Goal: Find specific page/section: Find specific page/section

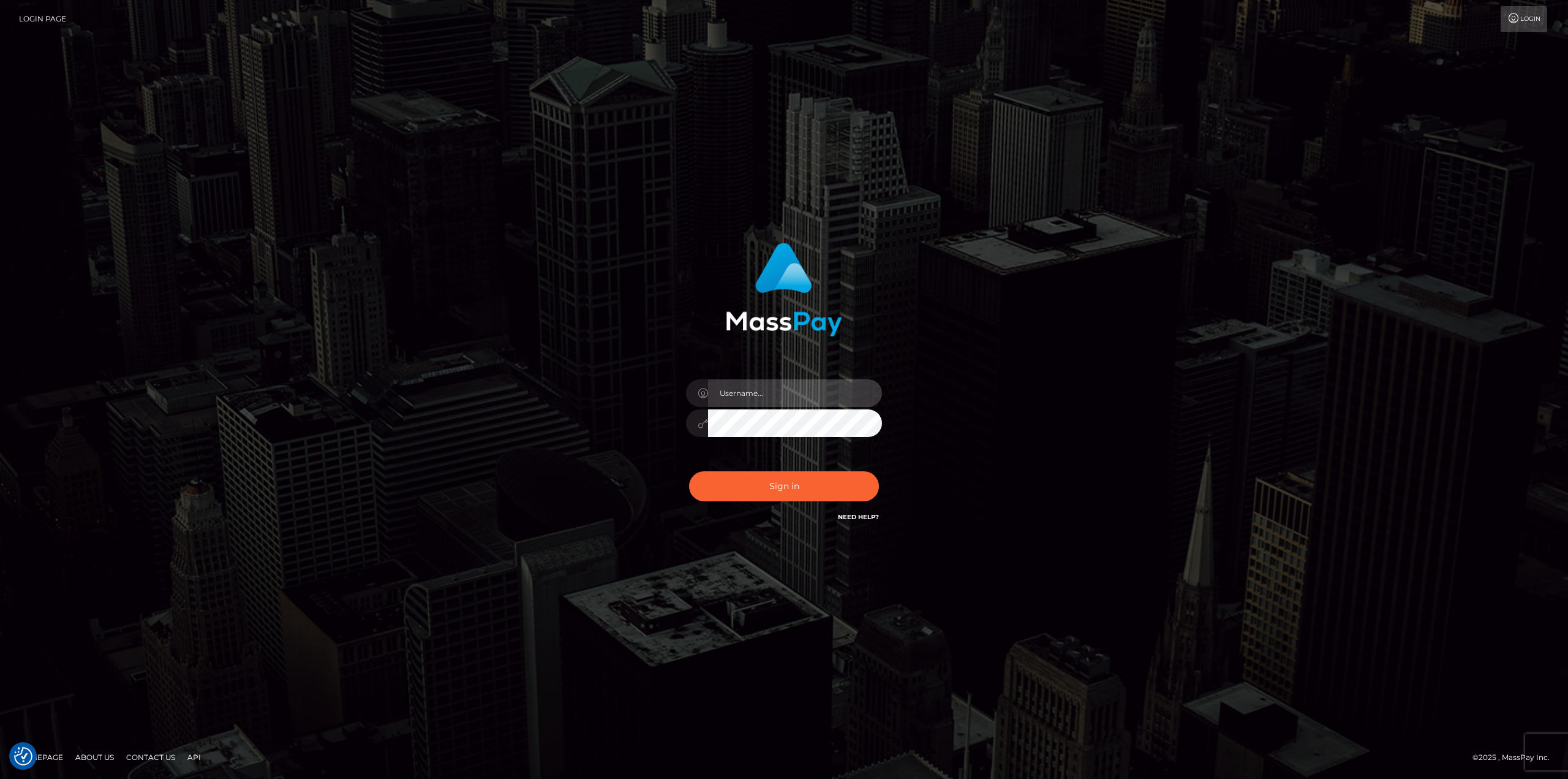
click at [801, 406] on input "text" at bounding box center [795, 392] width 174 height 27
click at [807, 390] on input "text" at bounding box center [795, 392] width 174 height 27
type input "Ahmed"
click at [689, 471] on button "Sign in" at bounding box center [784, 486] width 190 height 30
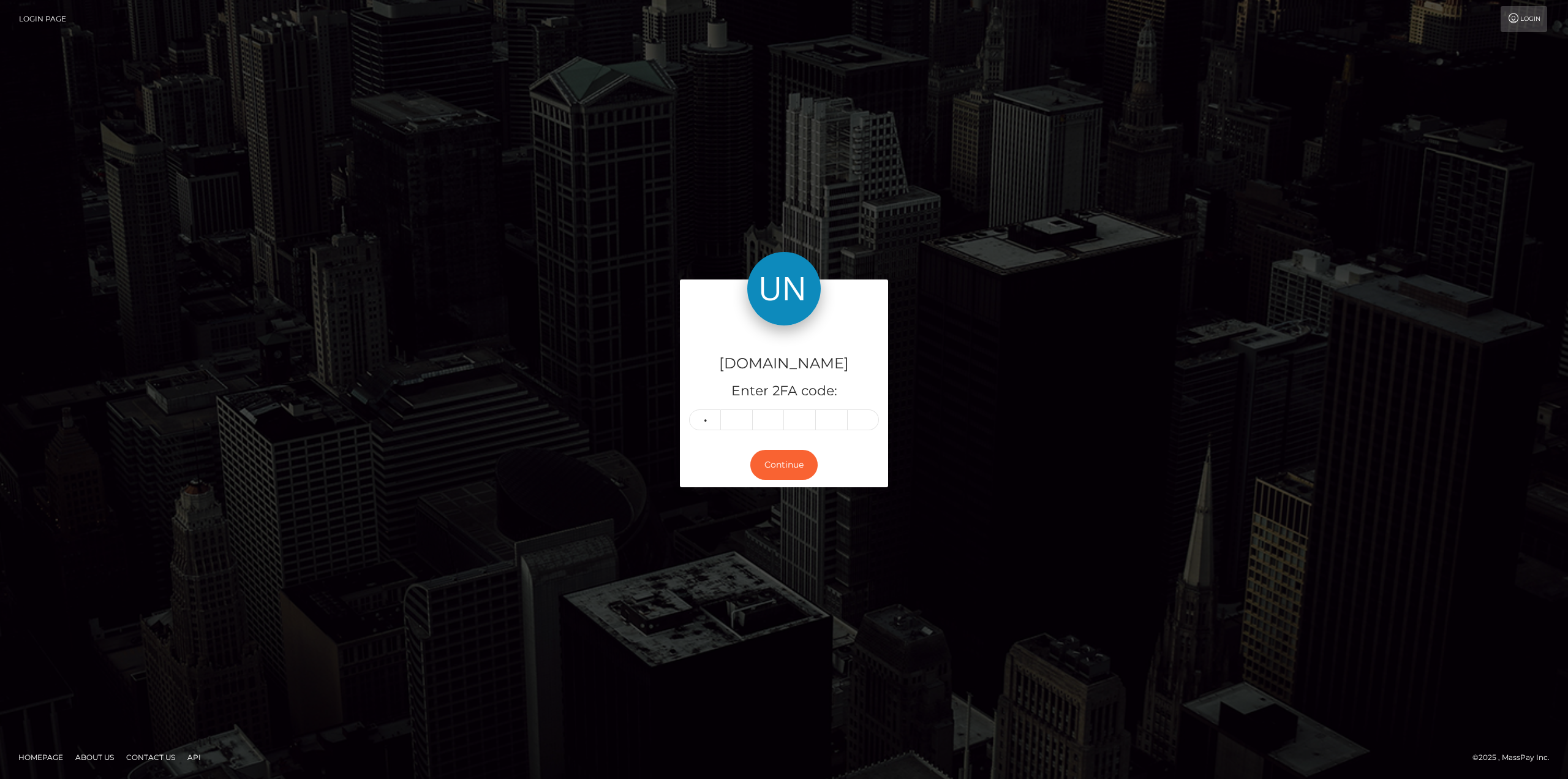
type input "9"
type input "0"
type input "7"
type input "5"
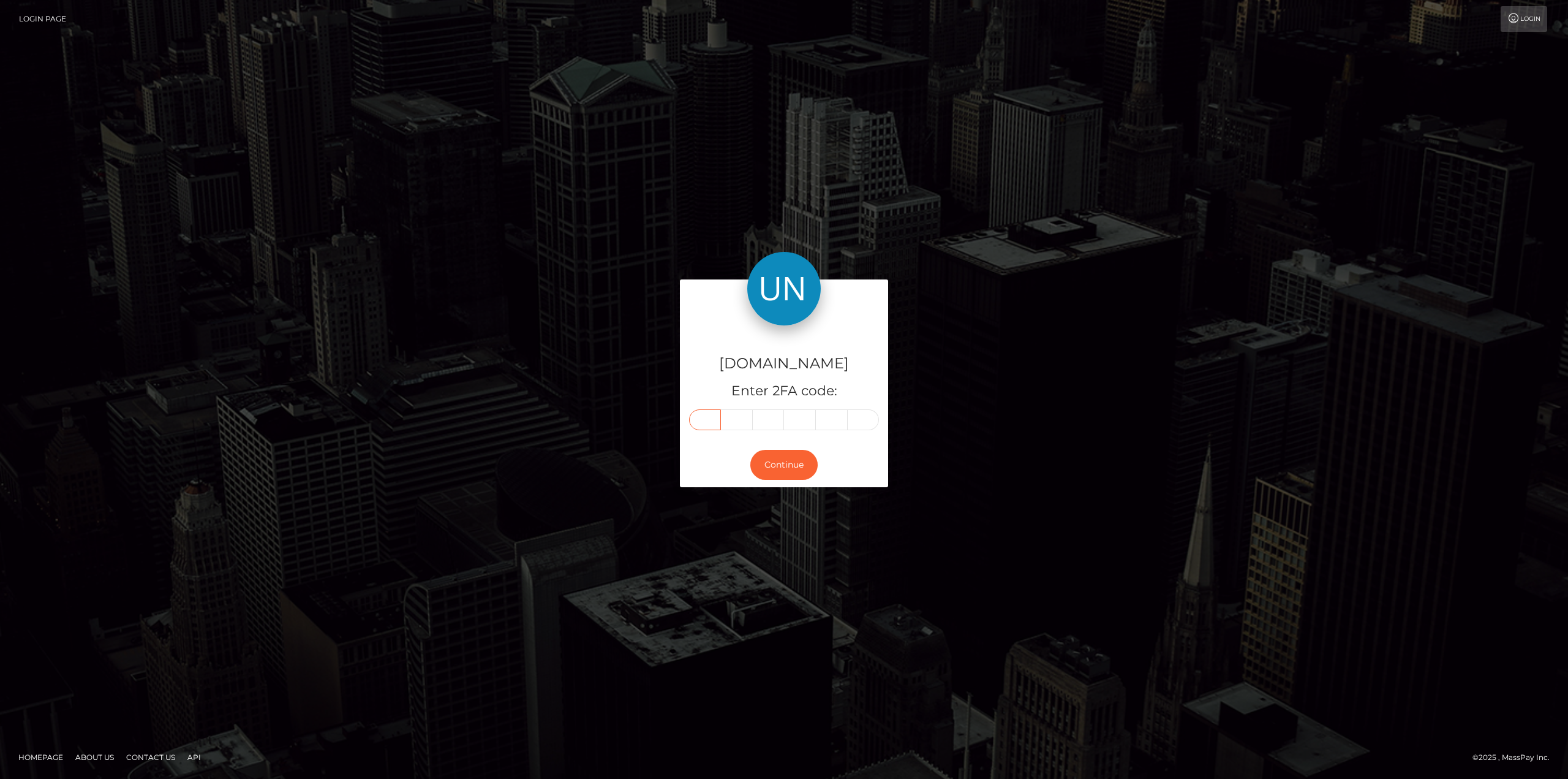
type input "9"
type input "4"
type input "0"
type input "7"
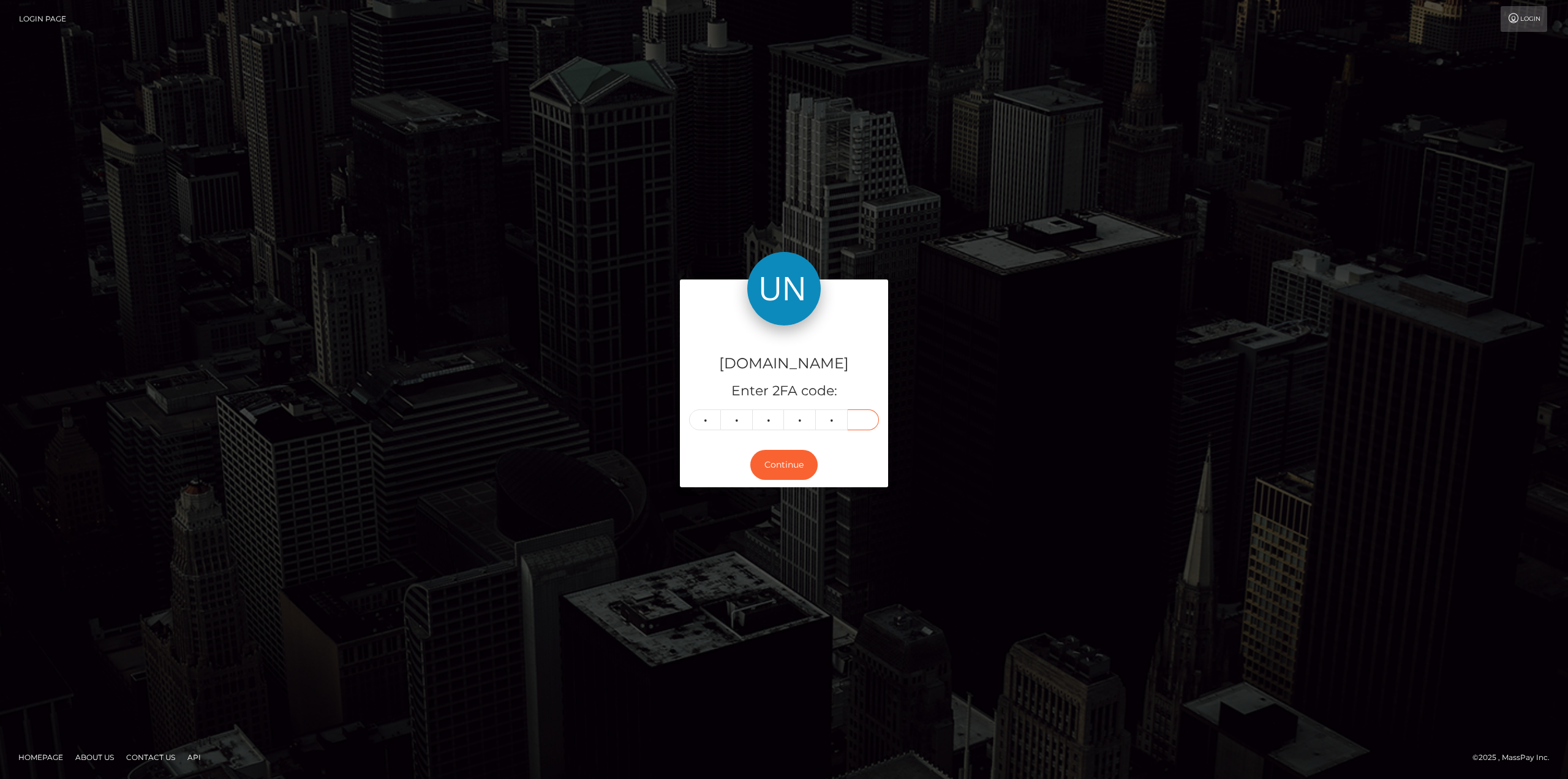
type input "5"
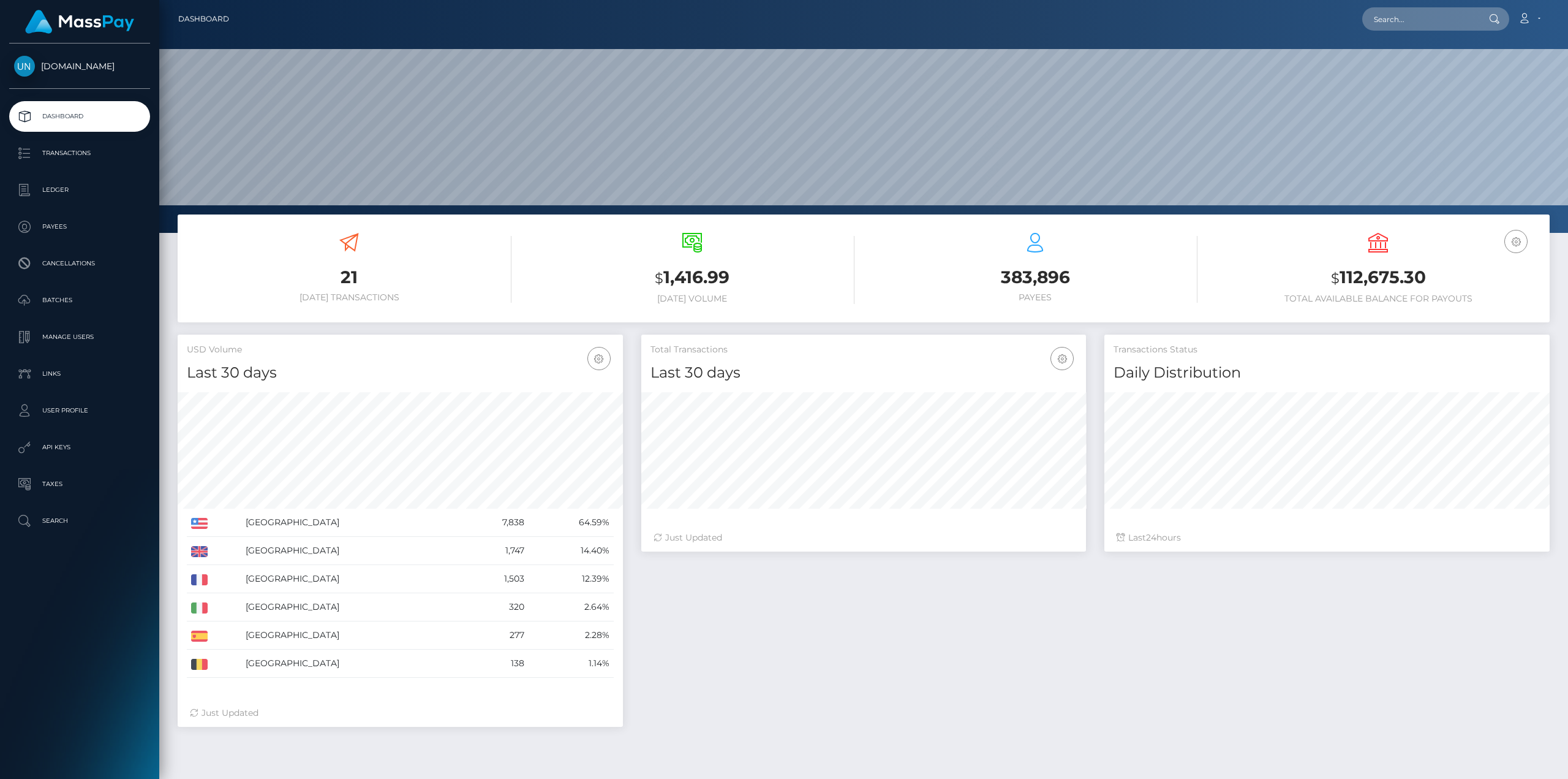
scroll to position [218, 445]
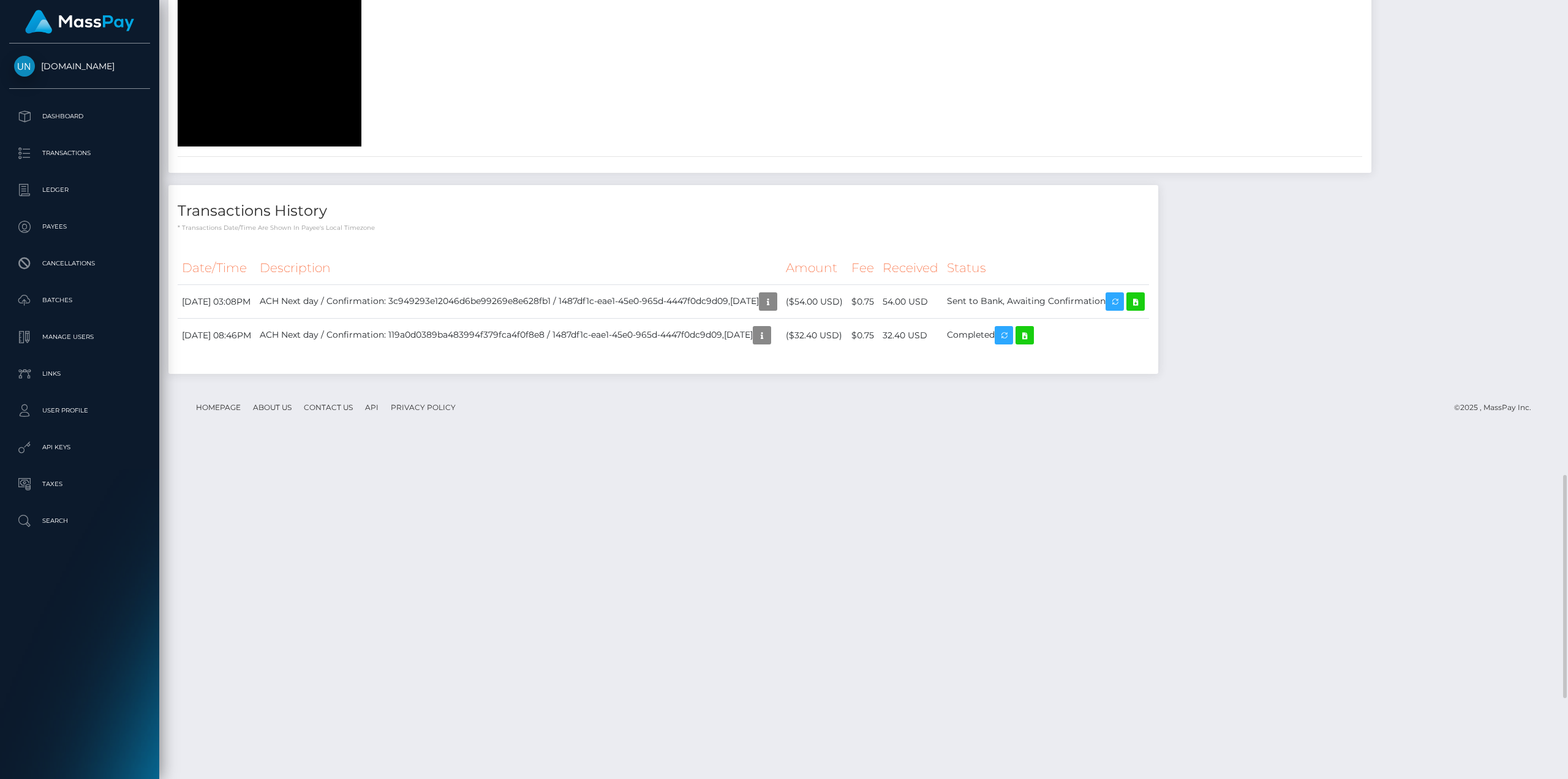
scroll to position [1716, 0]
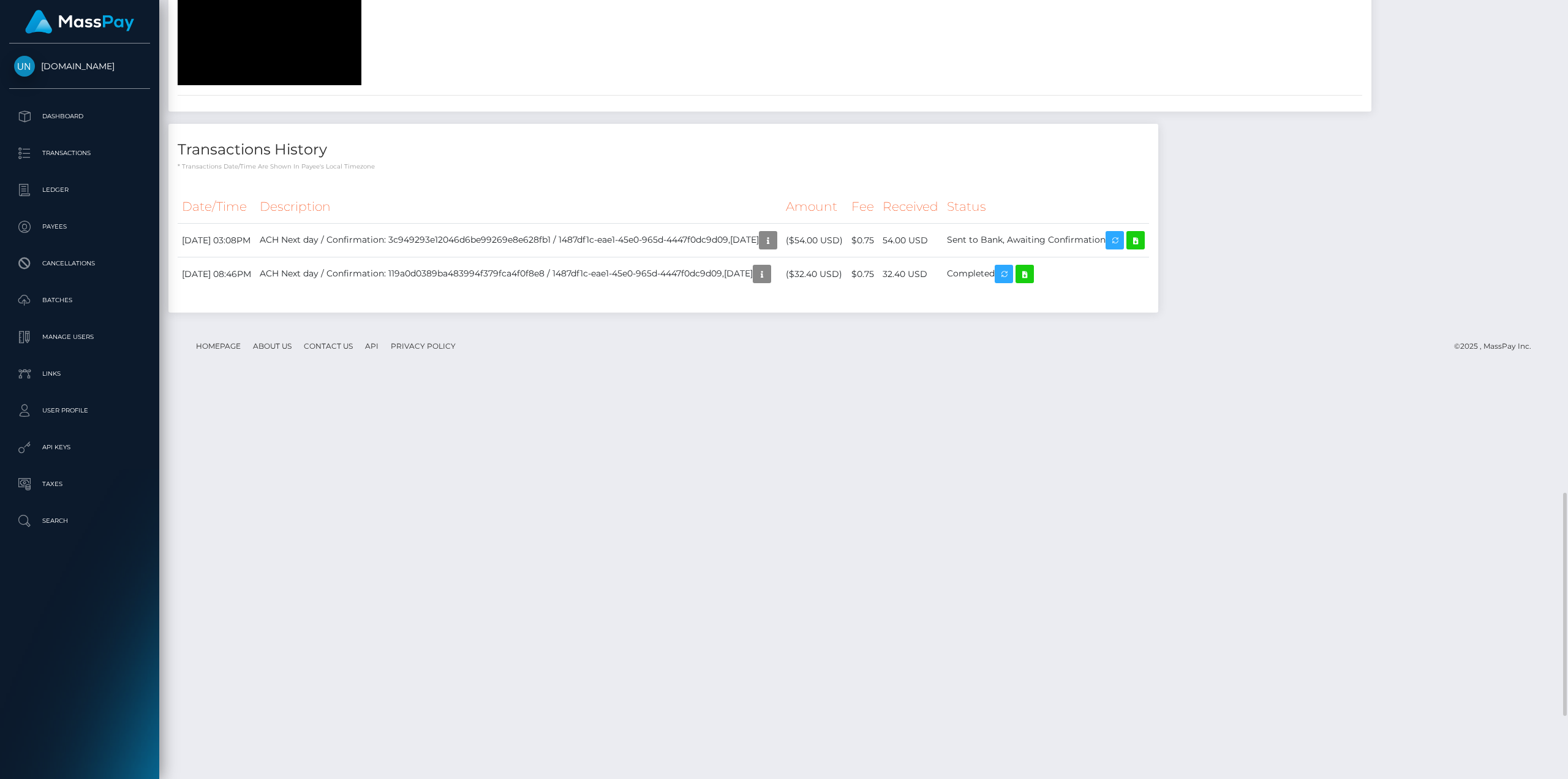
click at [213, 76] on span "Video Player" at bounding box center [214, 76] width 25 height 0
click at [246, 85] on div "Loaded : 100.00% 0:07 0:04" at bounding box center [256, 76] width 59 height 19
click at [257, 85] on div "Loaded : 100.00% 0:13 0:08" at bounding box center [256, 76] width 59 height 19
click at [264, 85] on div "Loaded : 100.00% 0:17 0:13" at bounding box center [256, 76] width 59 height 19
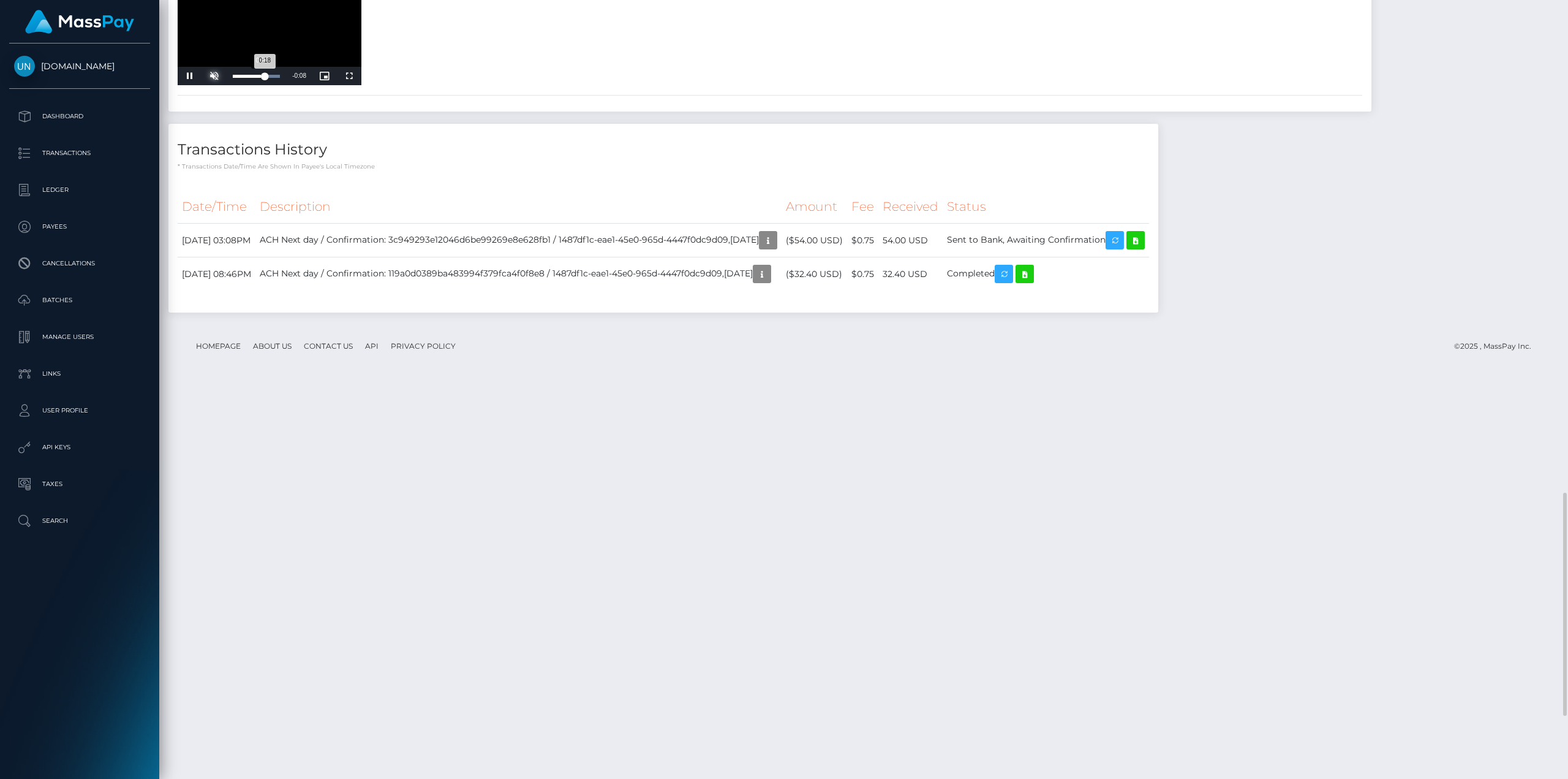
click at [260, 85] on div "Loaded : 100.00% 0:16 0:18" at bounding box center [256, 76] width 59 height 19
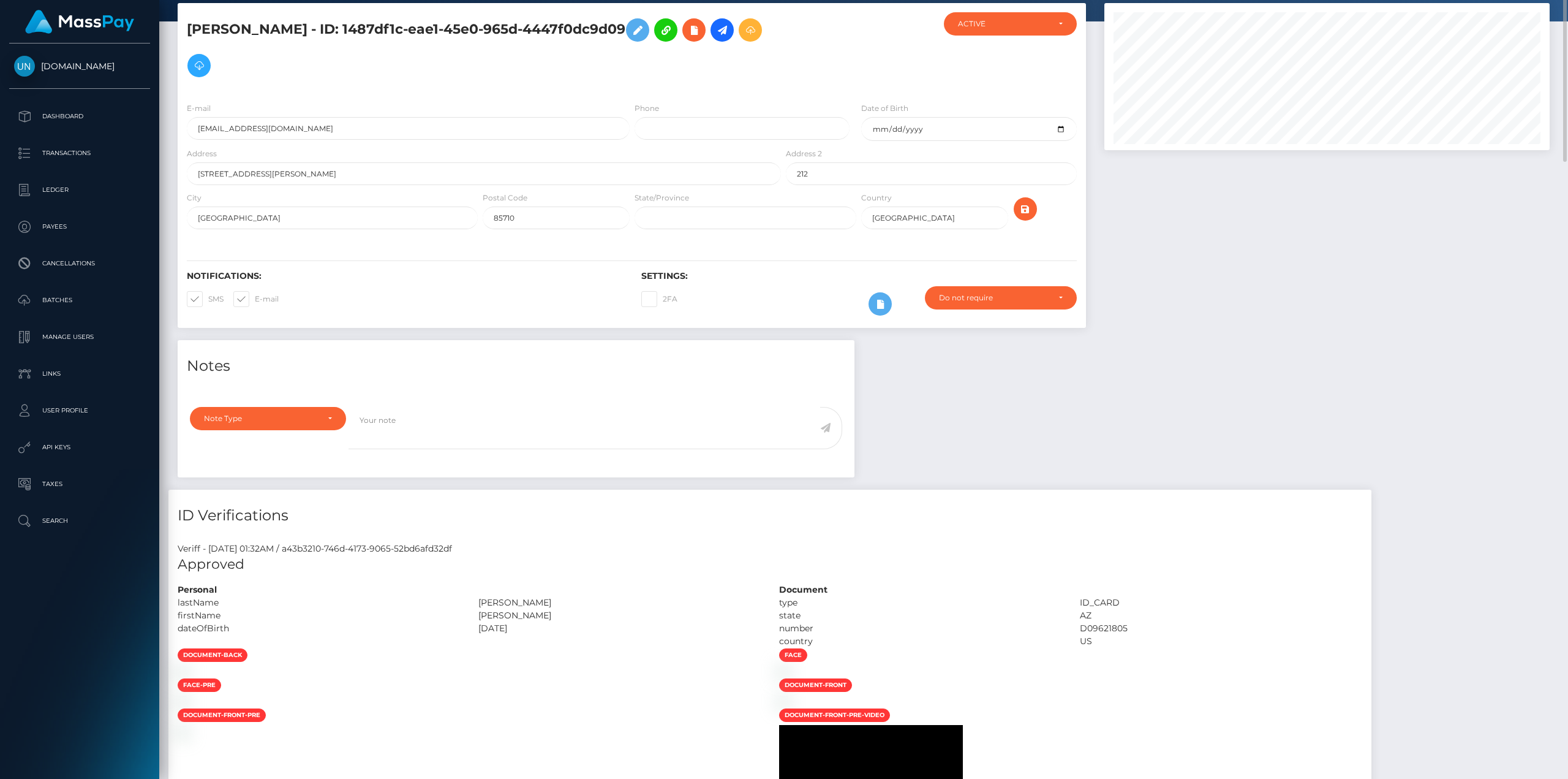
scroll to position [0, 0]
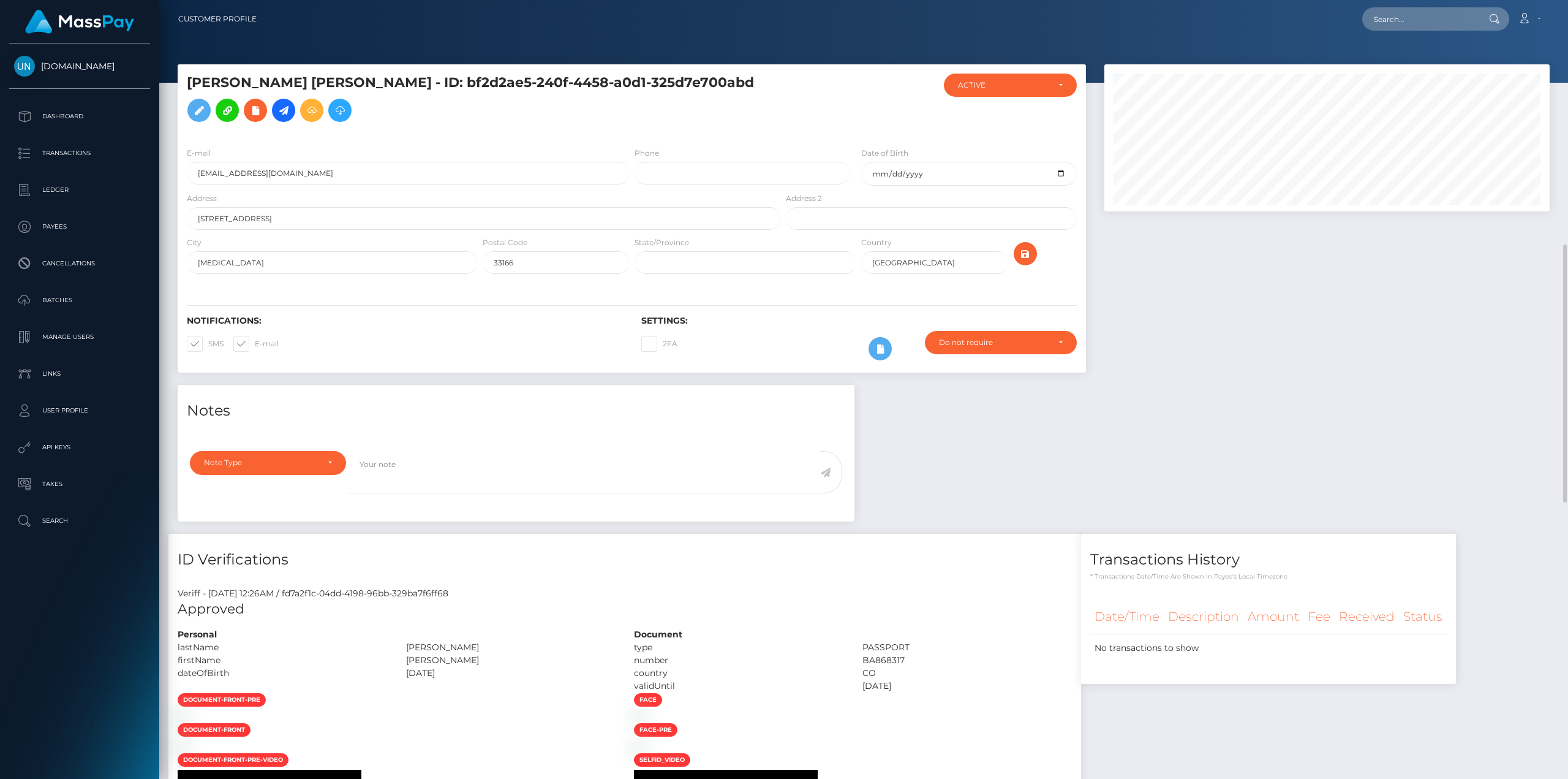
scroll to position [490, 0]
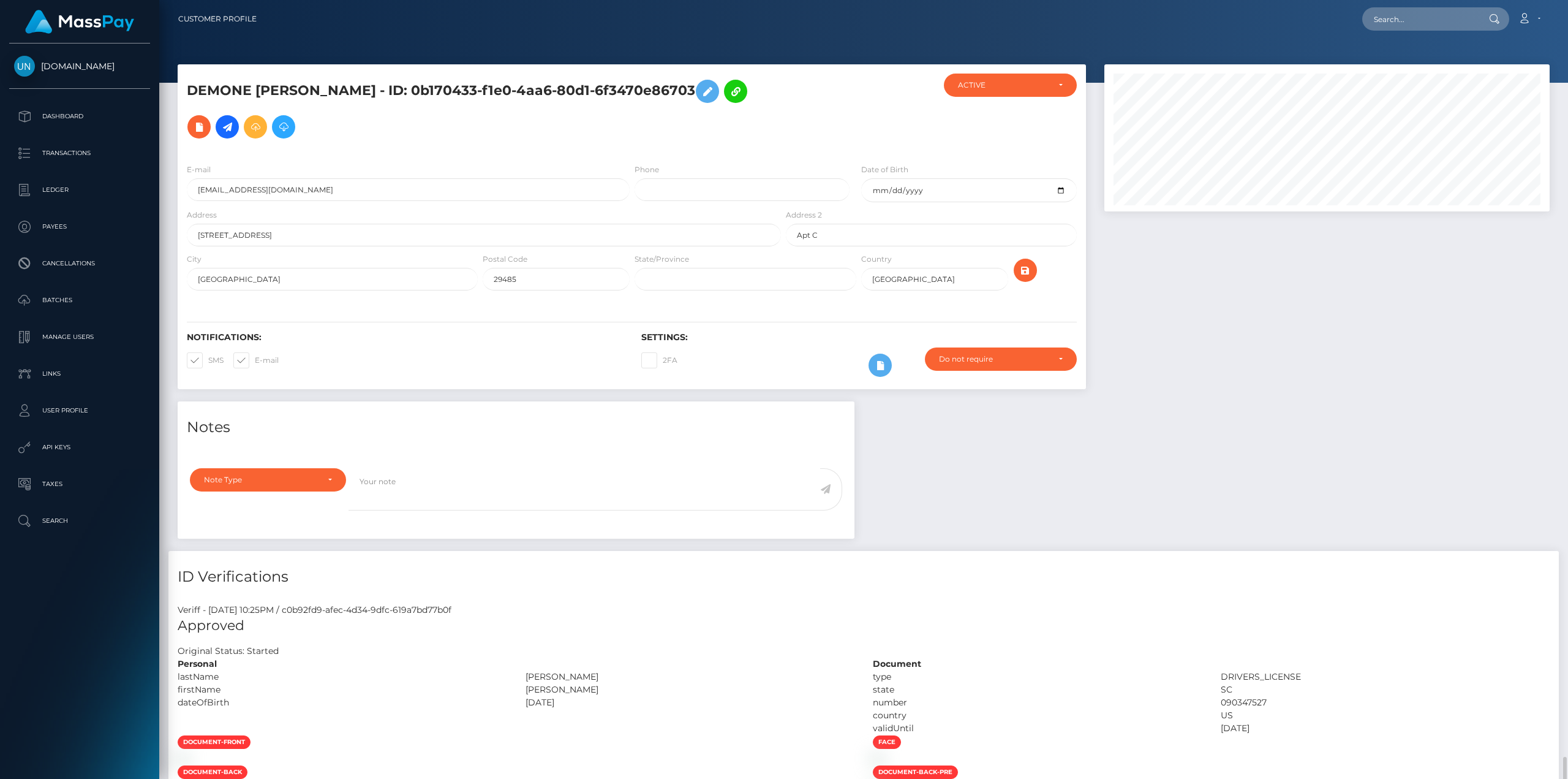
scroll to position [147, 445]
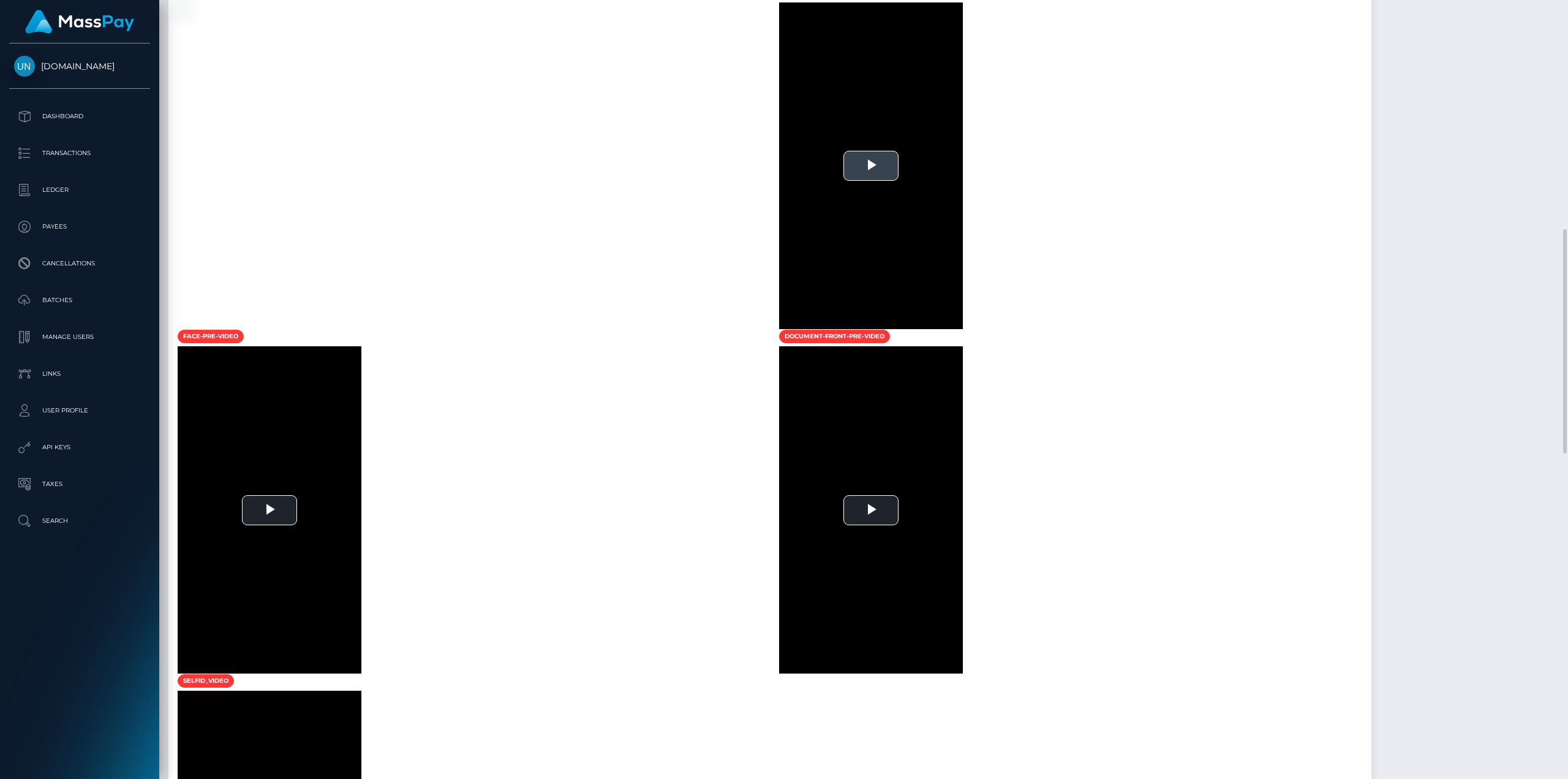
scroll to position [429, 0]
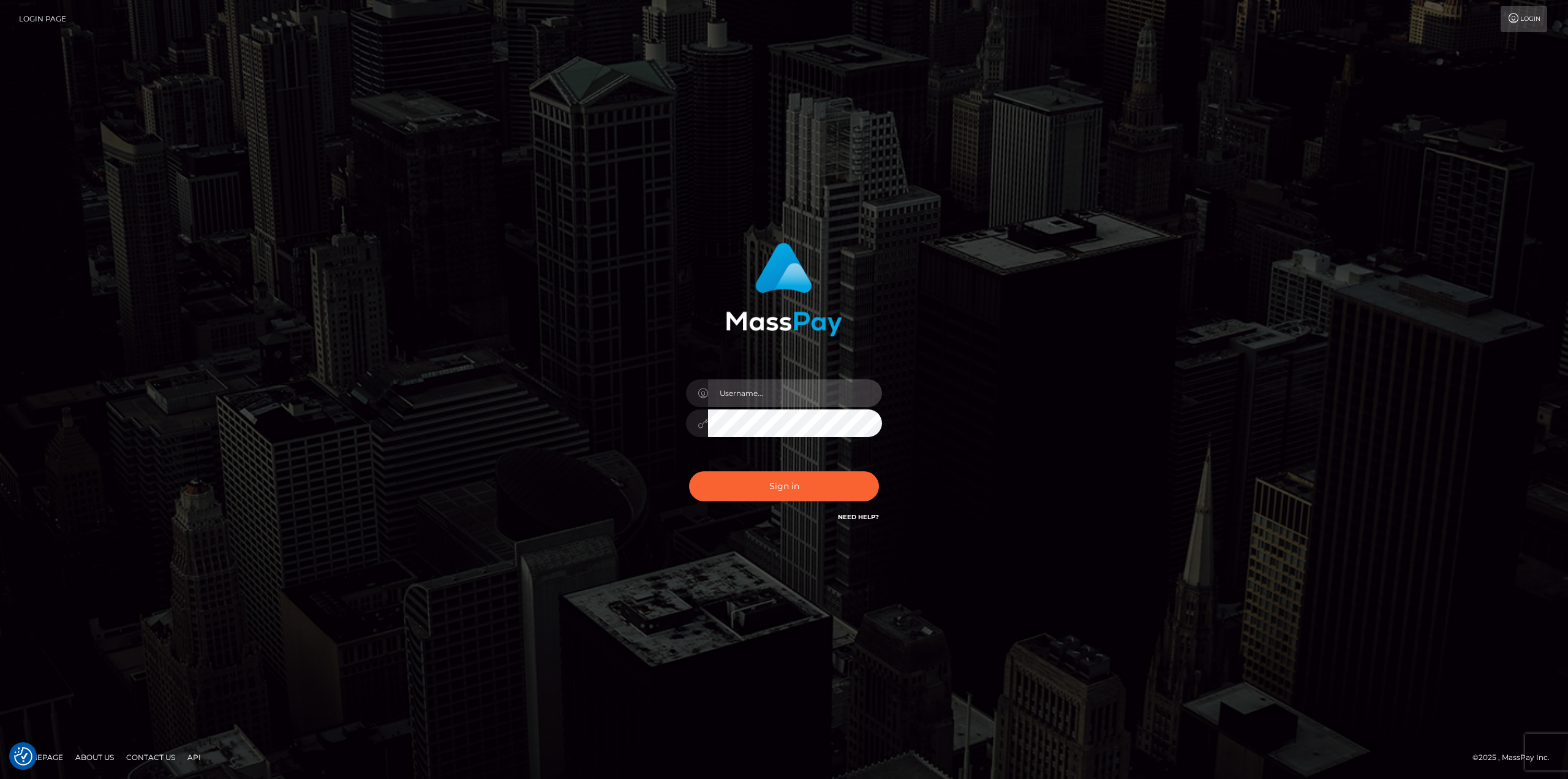
click at [805, 391] on input "text" at bounding box center [795, 392] width 174 height 27
type input "Ahmed"
click at [763, 489] on button "Sign in" at bounding box center [784, 486] width 190 height 30
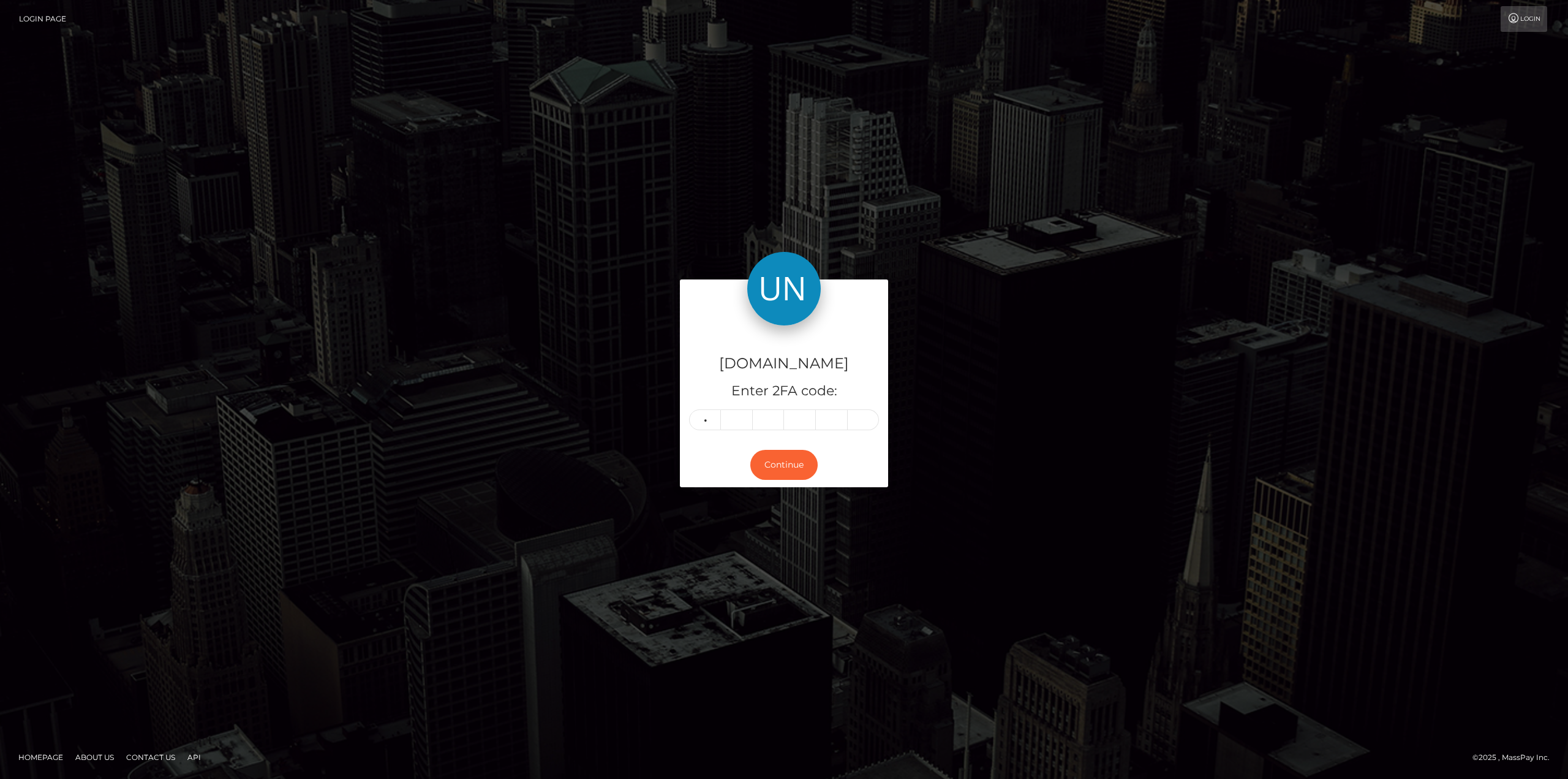
type input "6"
type input "0"
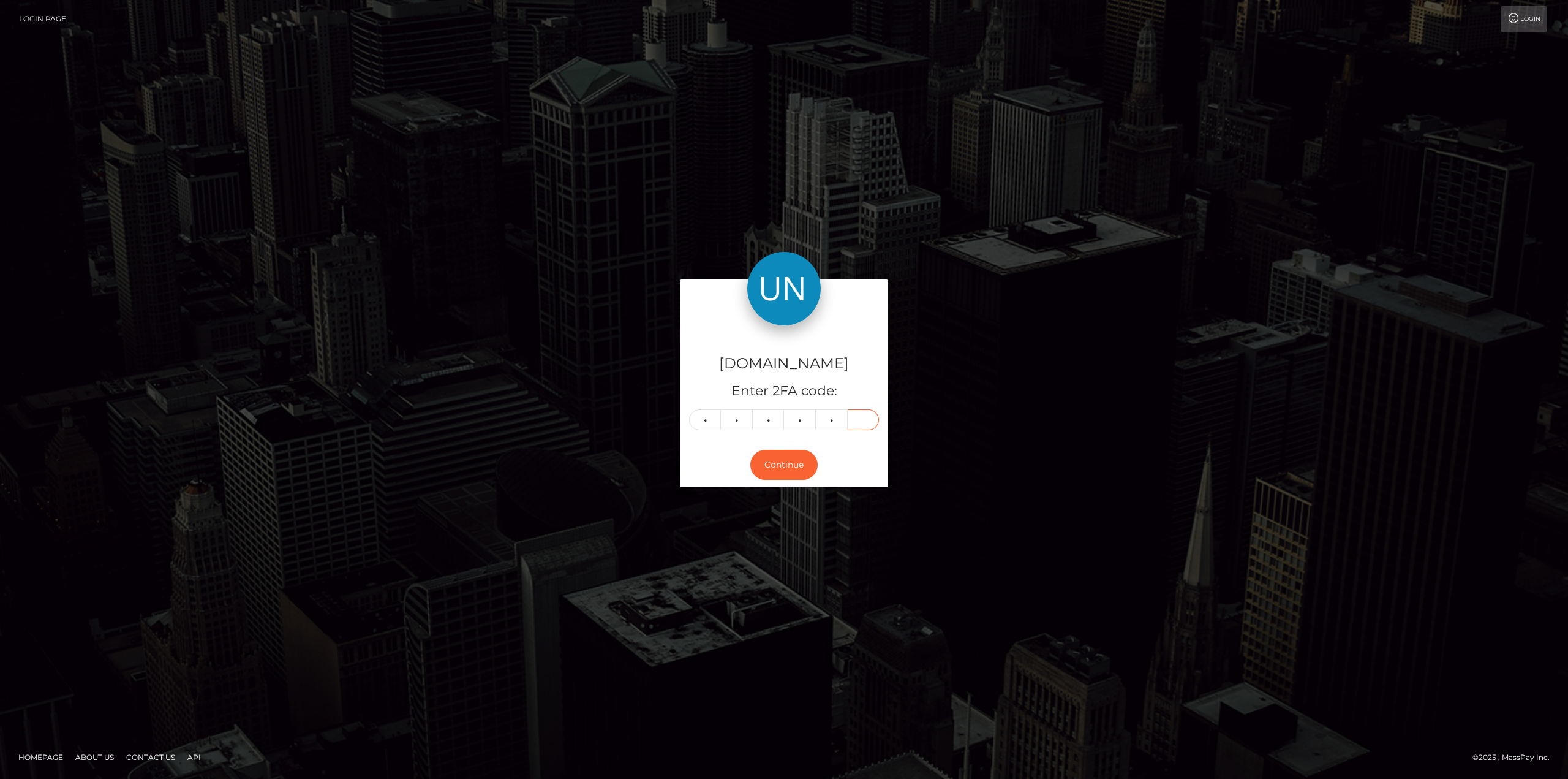
type input "9"
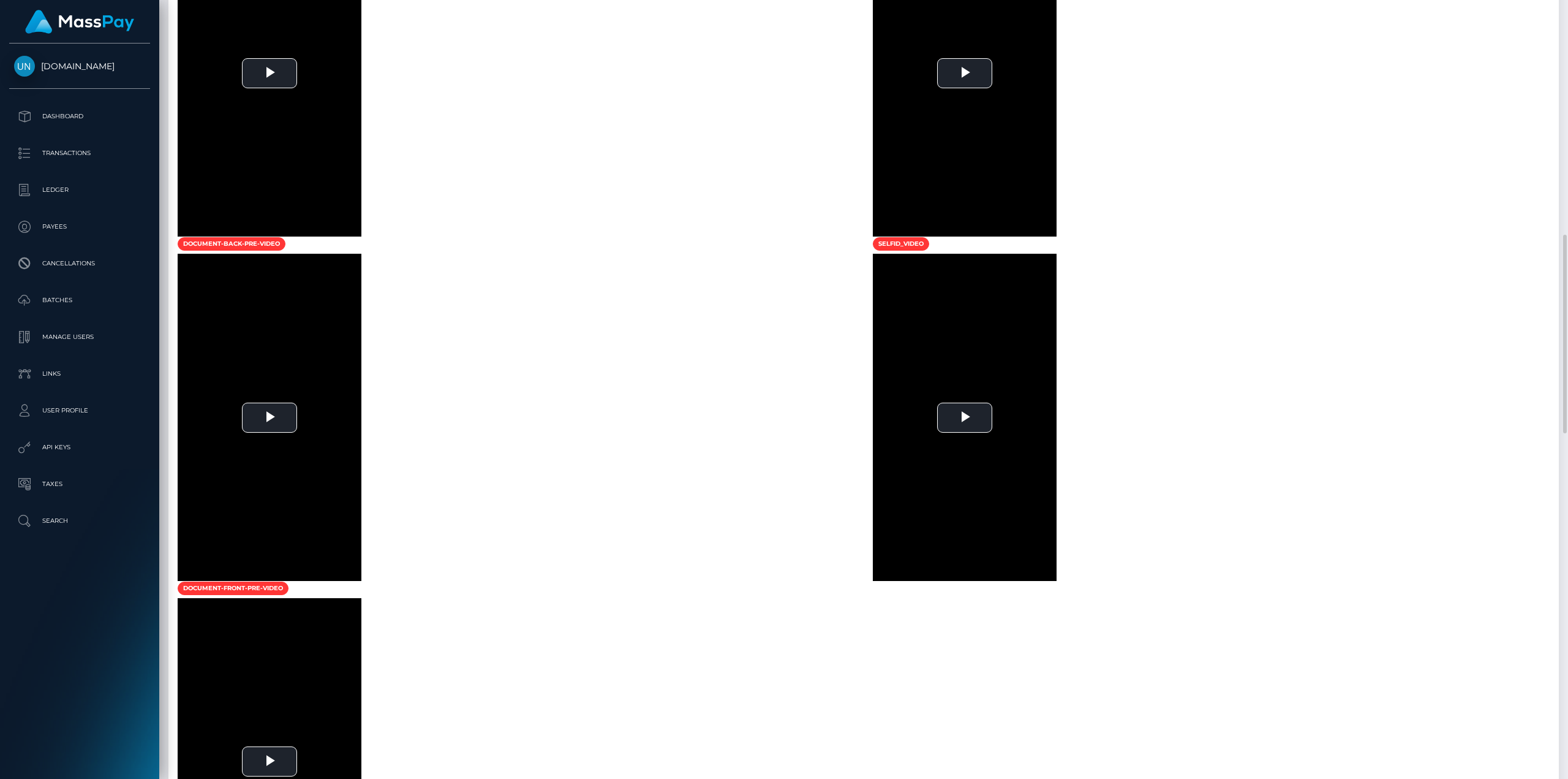
scroll to position [1348, 0]
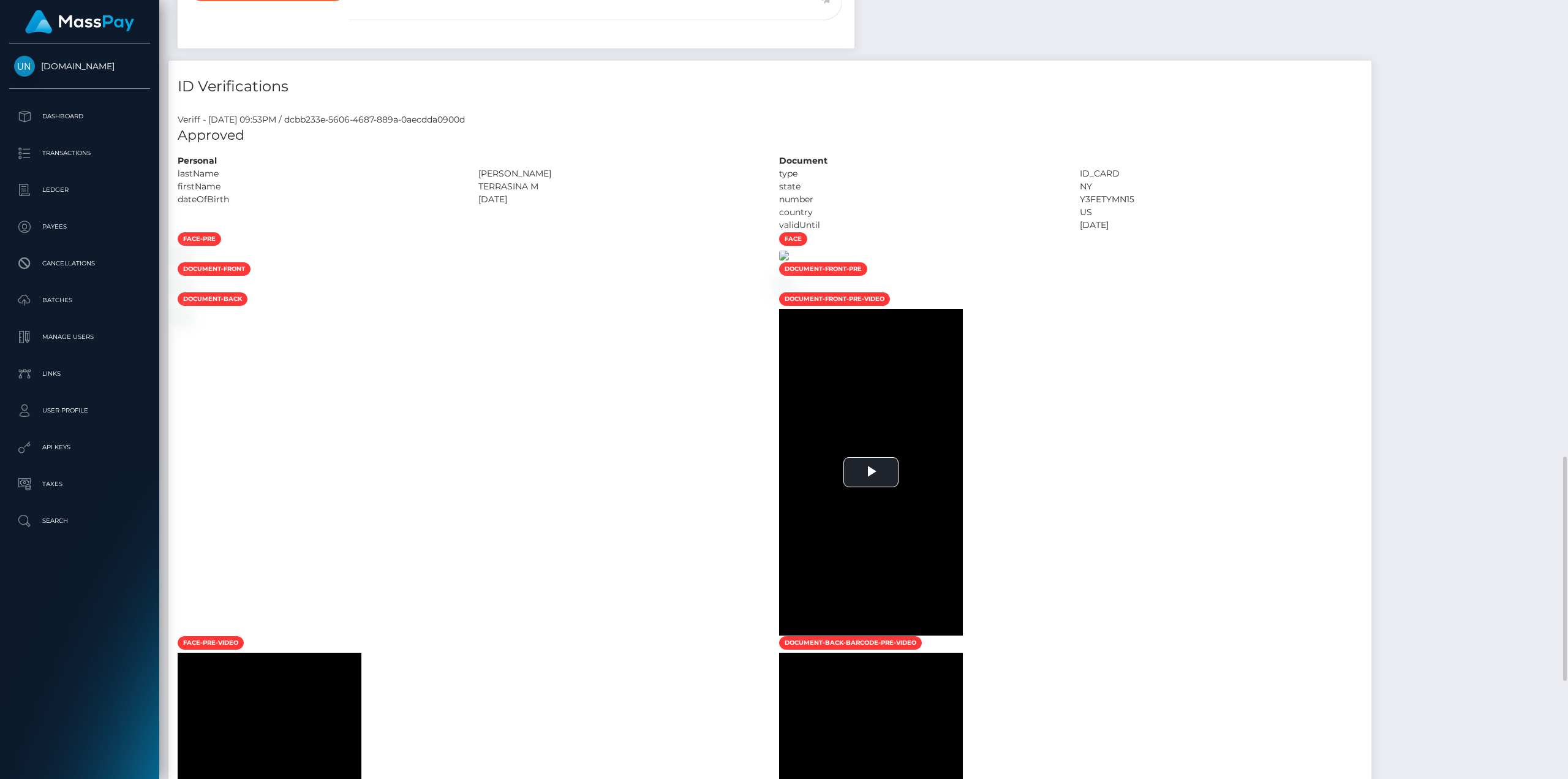
scroll to position [919, 0]
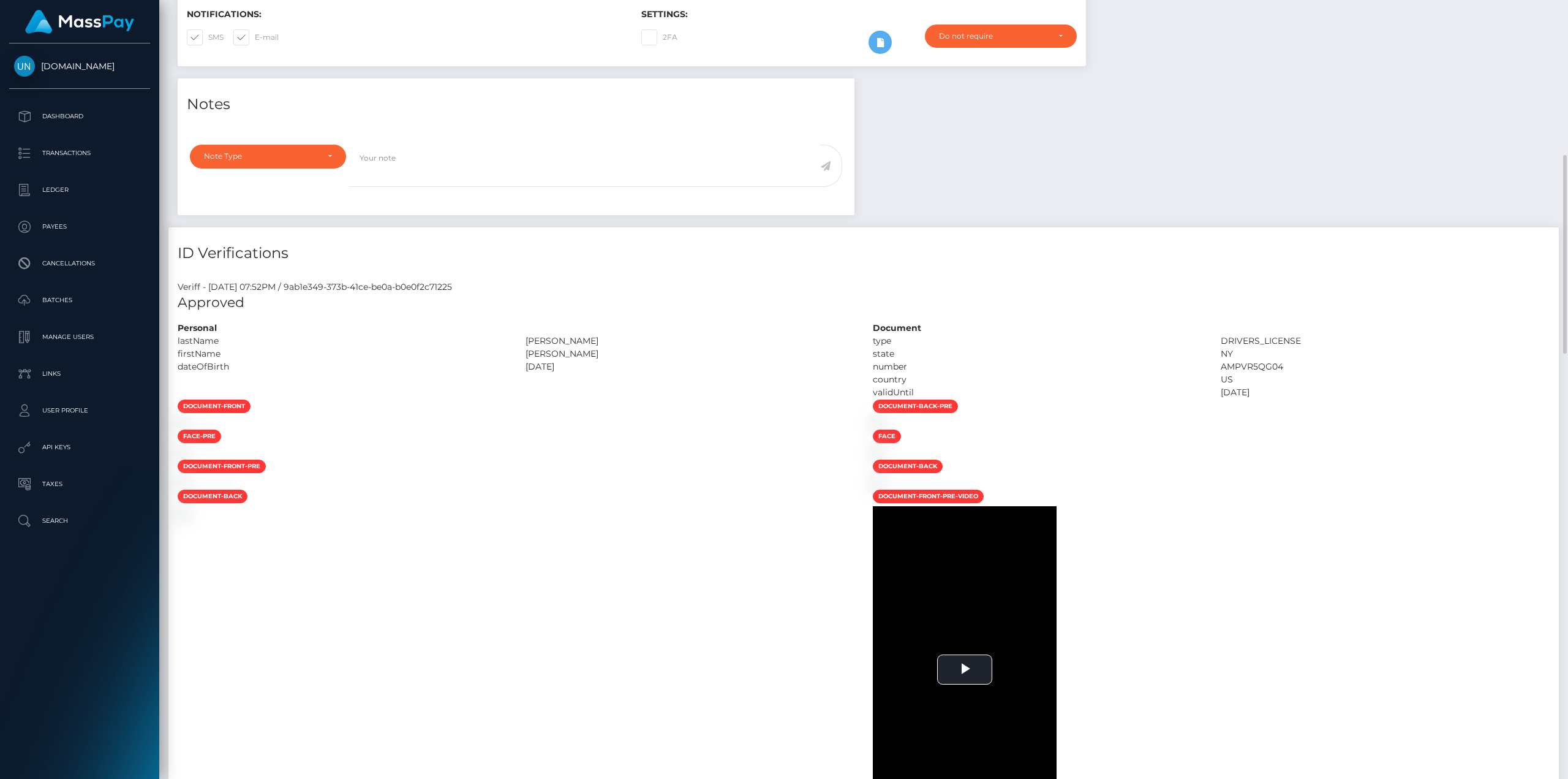
scroll to position [551, 0]
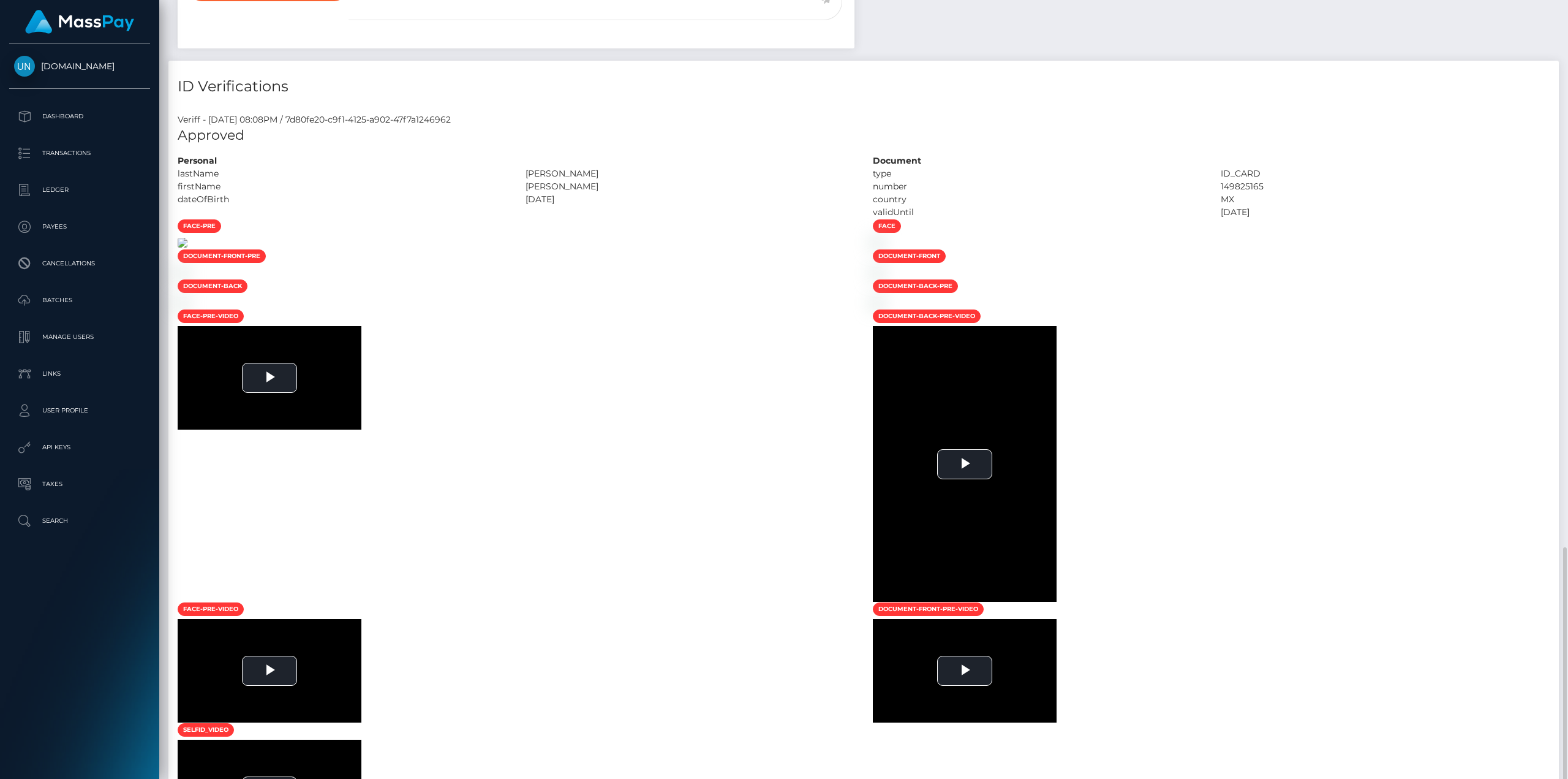
scroll to position [981, 0]
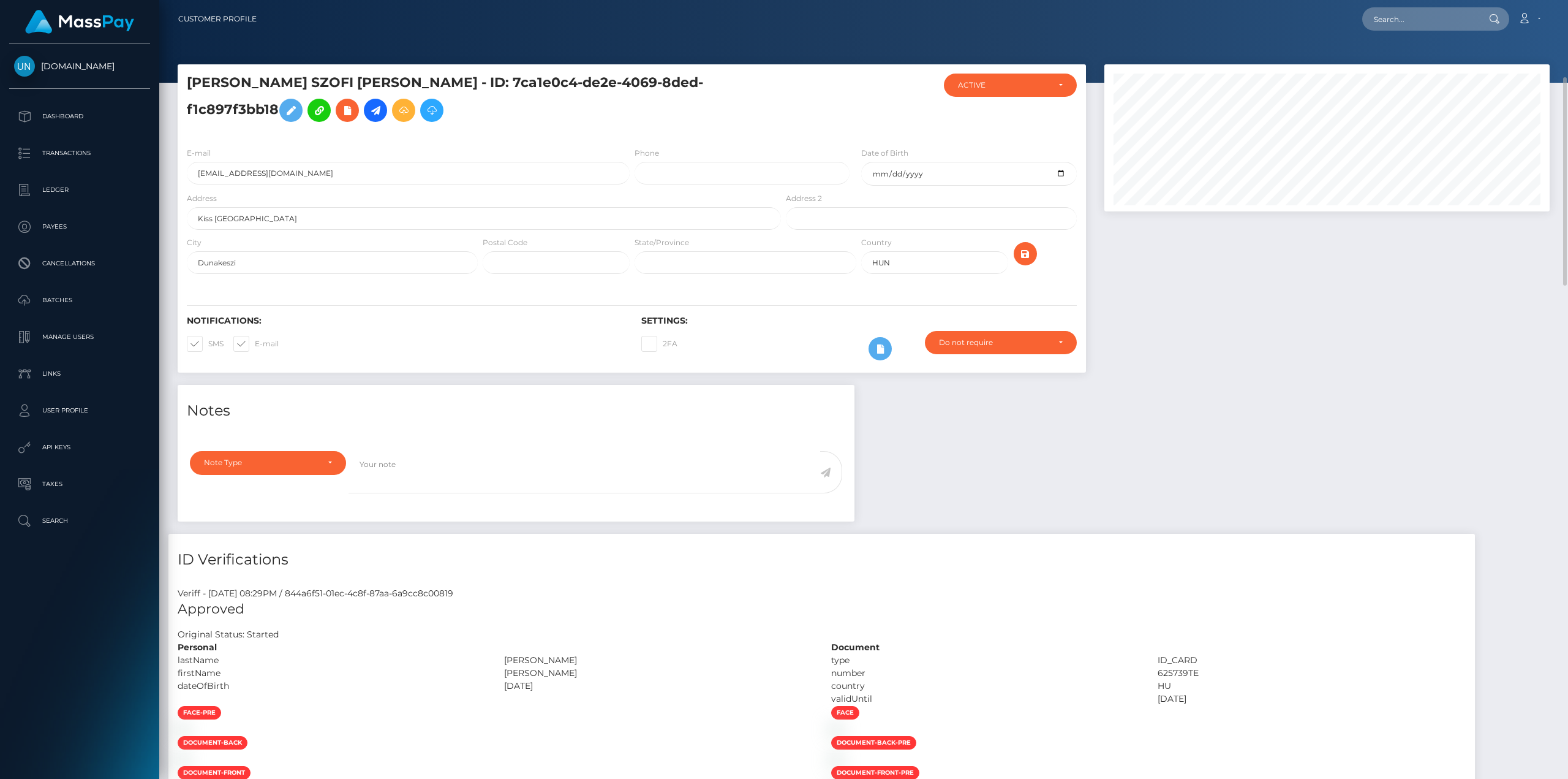
scroll to position [551, 0]
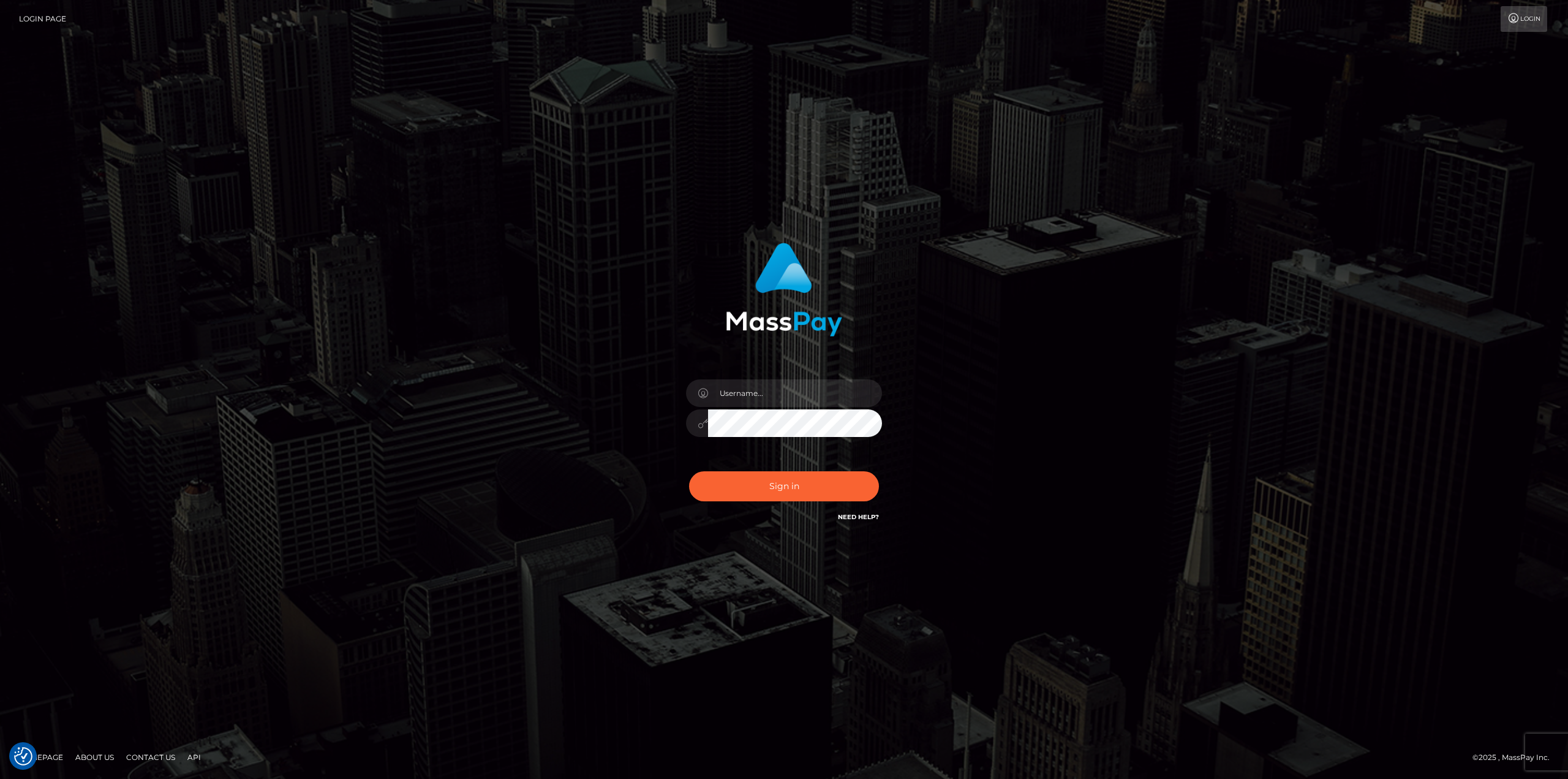
click at [774, 363] on div "Sign in" at bounding box center [785, 383] width 322 height 300
click at [771, 380] on input "text" at bounding box center [795, 392] width 174 height 27
type input "[PERSON_NAME]"
click at [689, 471] on button "Sign in" at bounding box center [784, 486] width 190 height 30
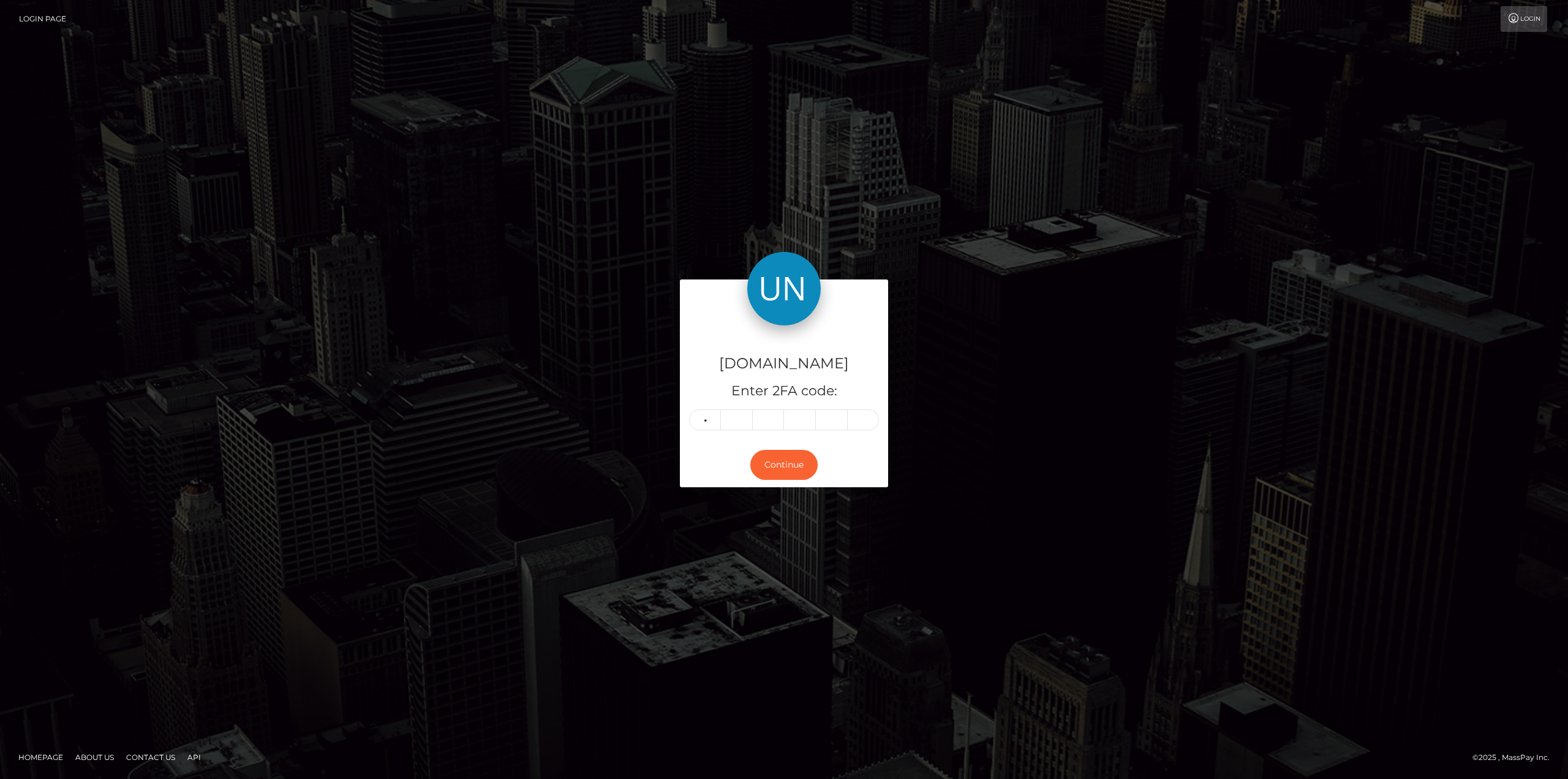
type input "3"
type input "2"
type input "4"
type input "8"
type input "0"
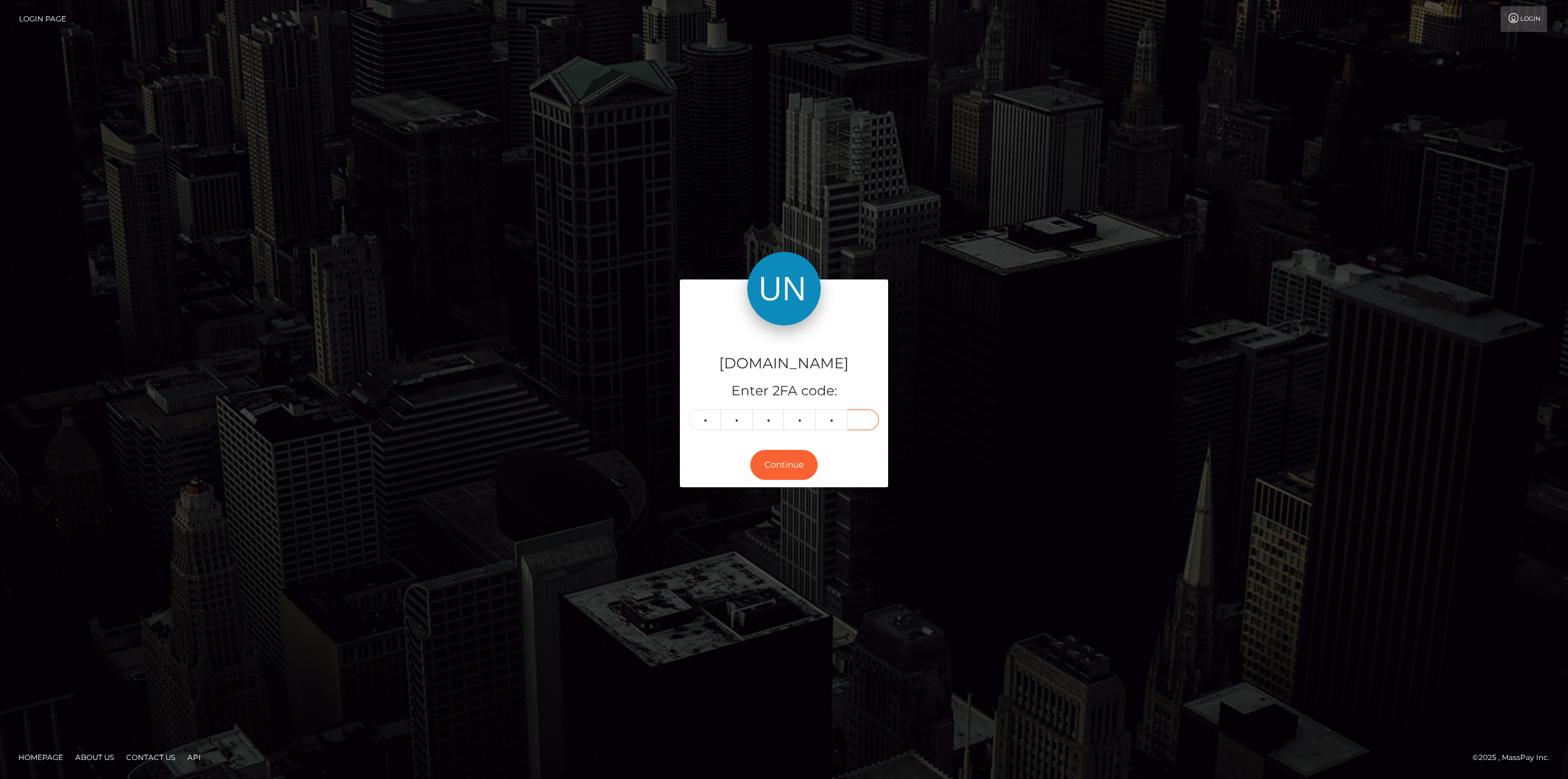
type input "5"
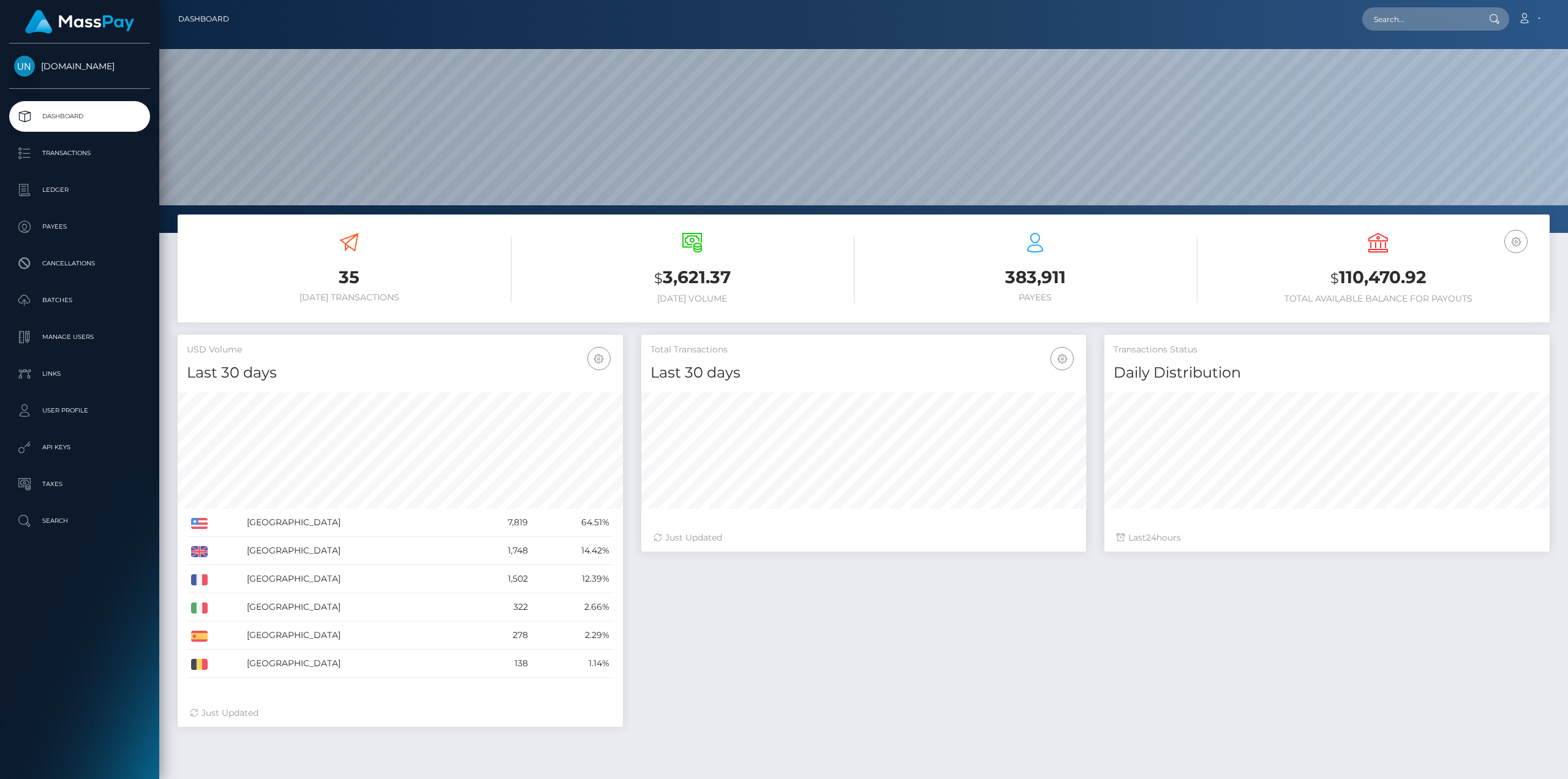
scroll to position [218, 445]
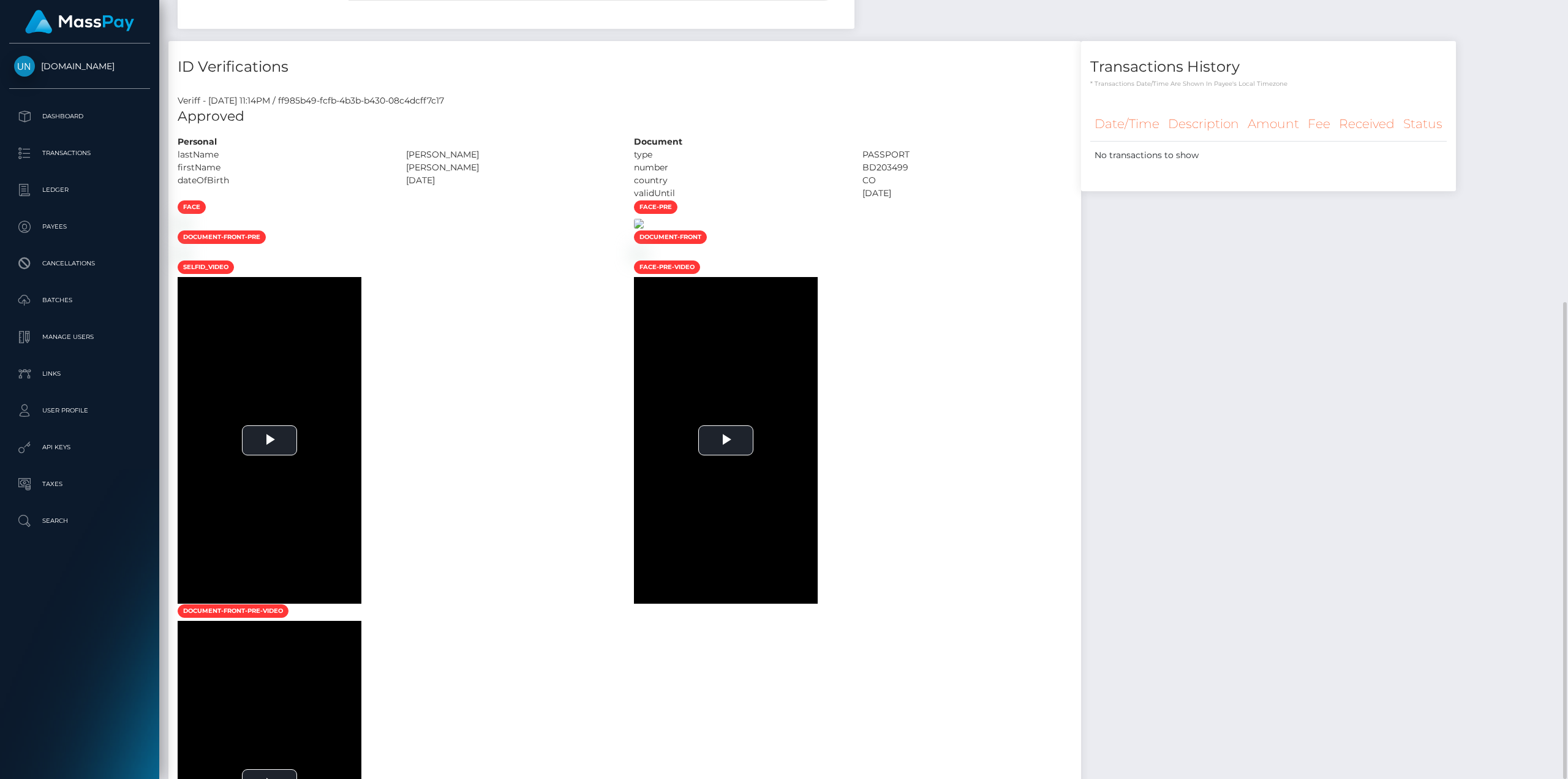
scroll to position [922, 0]
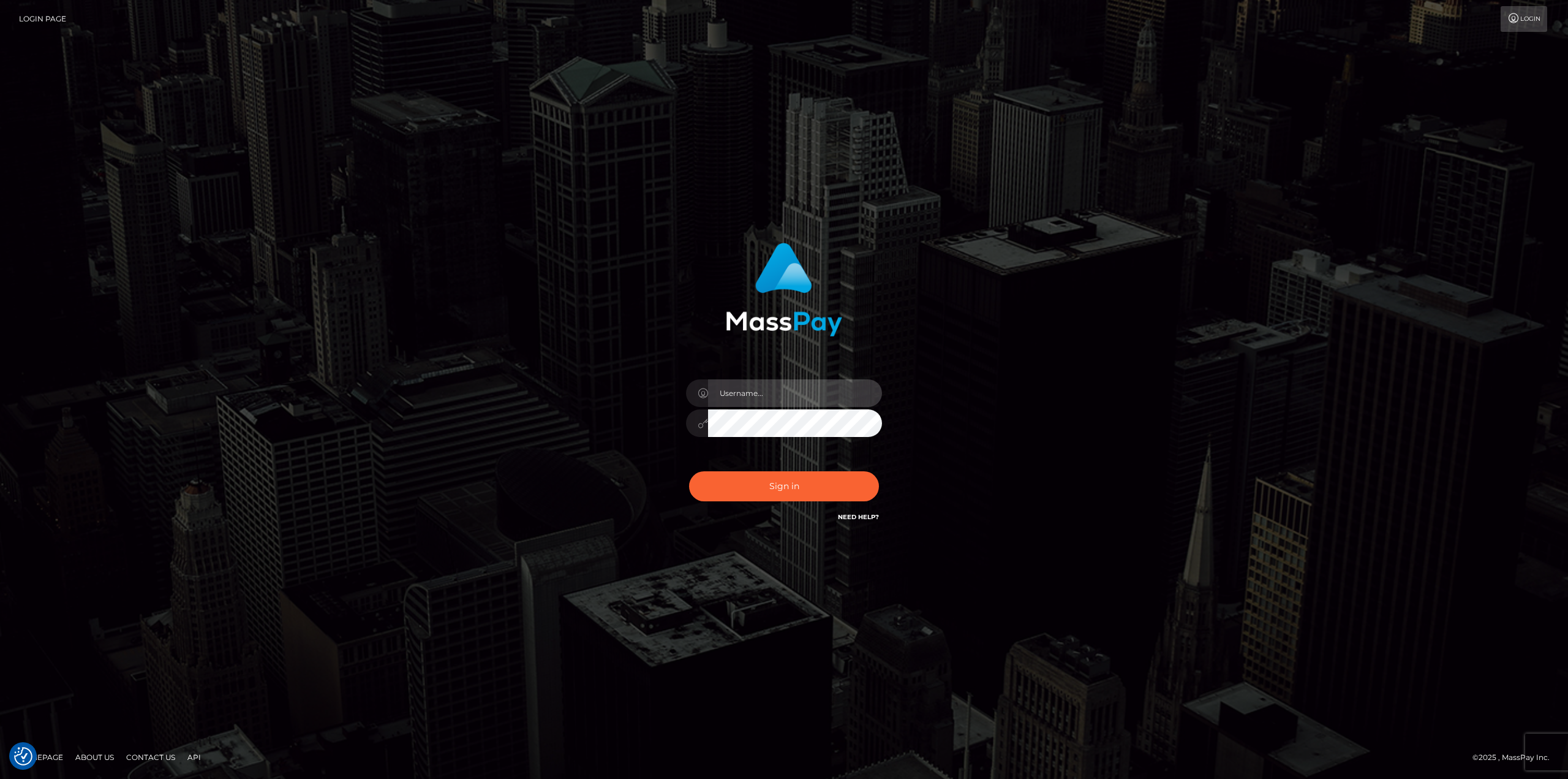
click at [772, 406] on input "text" at bounding box center [795, 392] width 174 height 27
click at [776, 392] on input "text" at bounding box center [795, 392] width 174 height 27
type input "Ahmed"
click at [689, 471] on button "Sign in" at bounding box center [784, 486] width 190 height 30
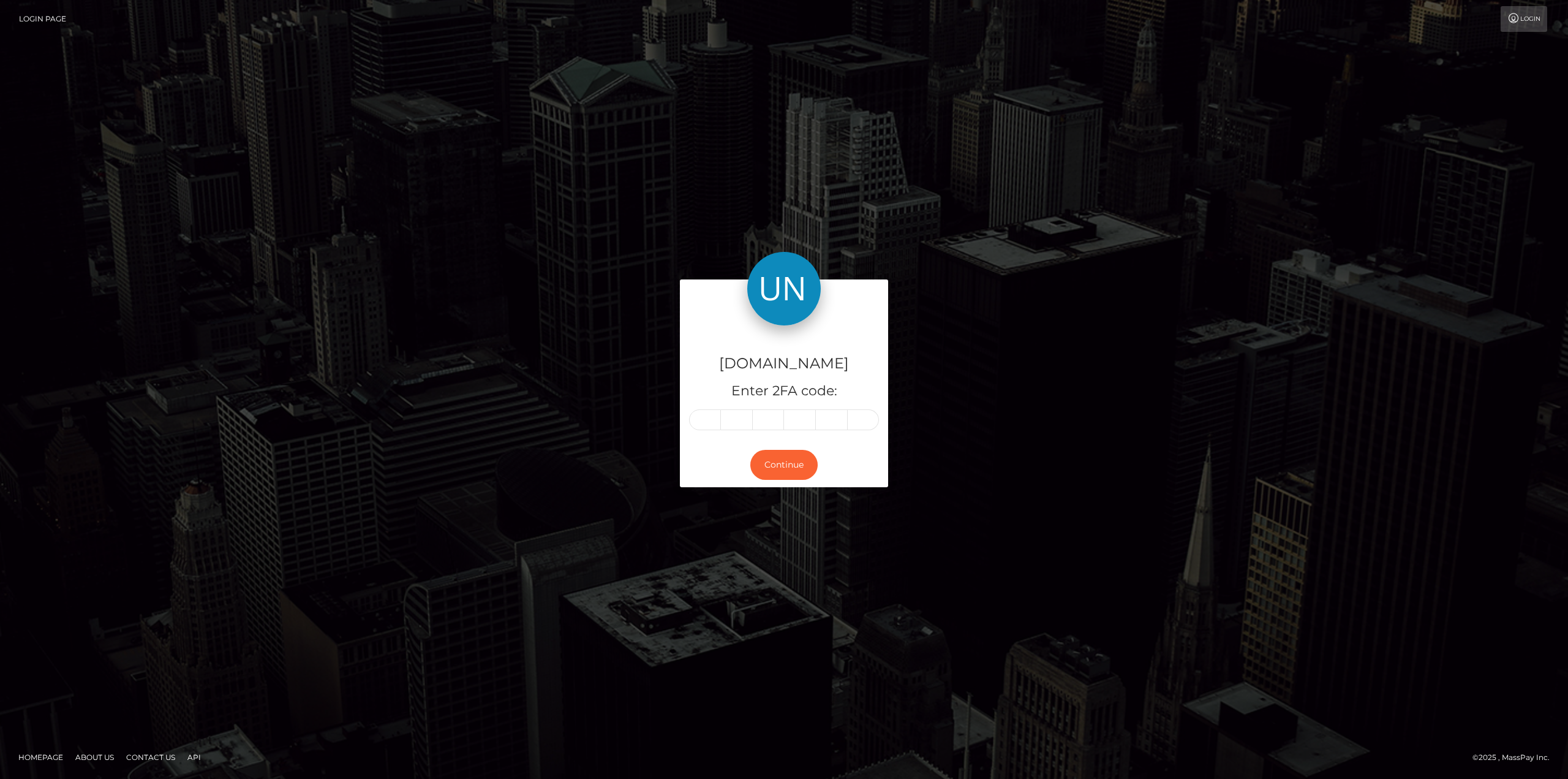
drag, startPoint x: 696, startPoint y: 420, endPoint x: 703, endPoint y: 425, distance: 8.6
click at [699, 422] on input "text" at bounding box center [705, 419] width 32 height 21
type input "0"
type input "6"
type input "2"
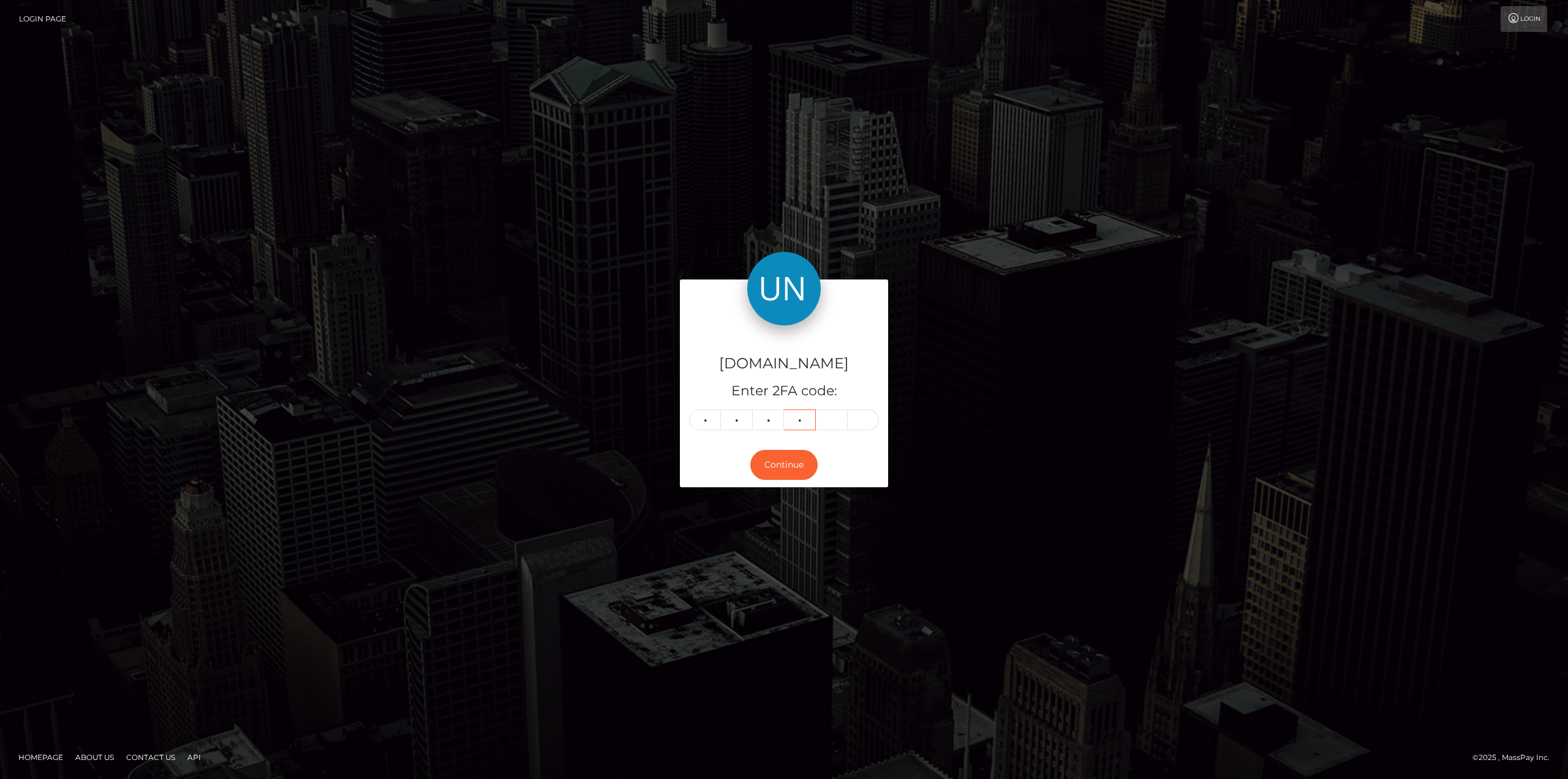
type input "1"
type input "5"
type input "2"
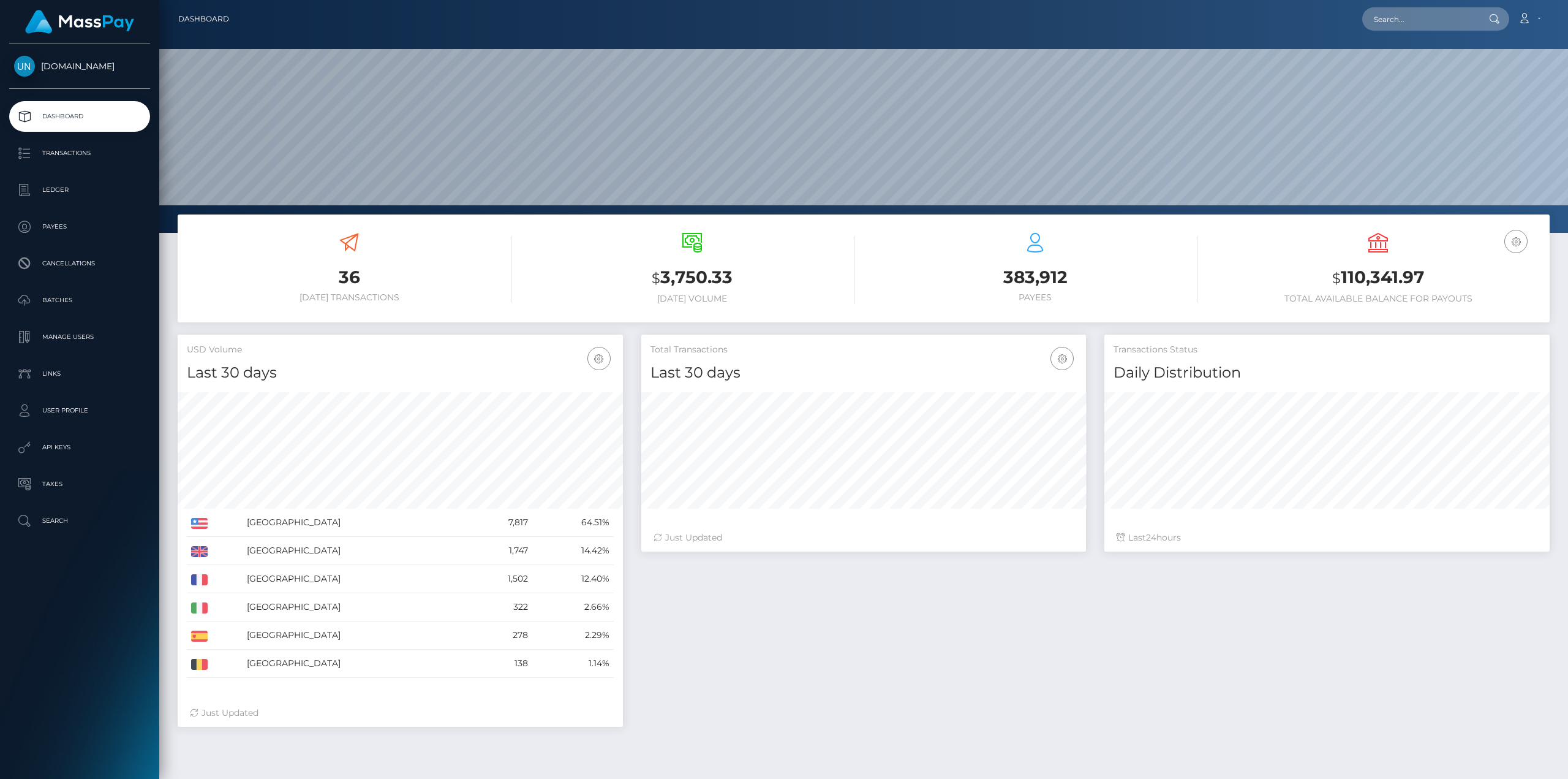
scroll to position [218, 445]
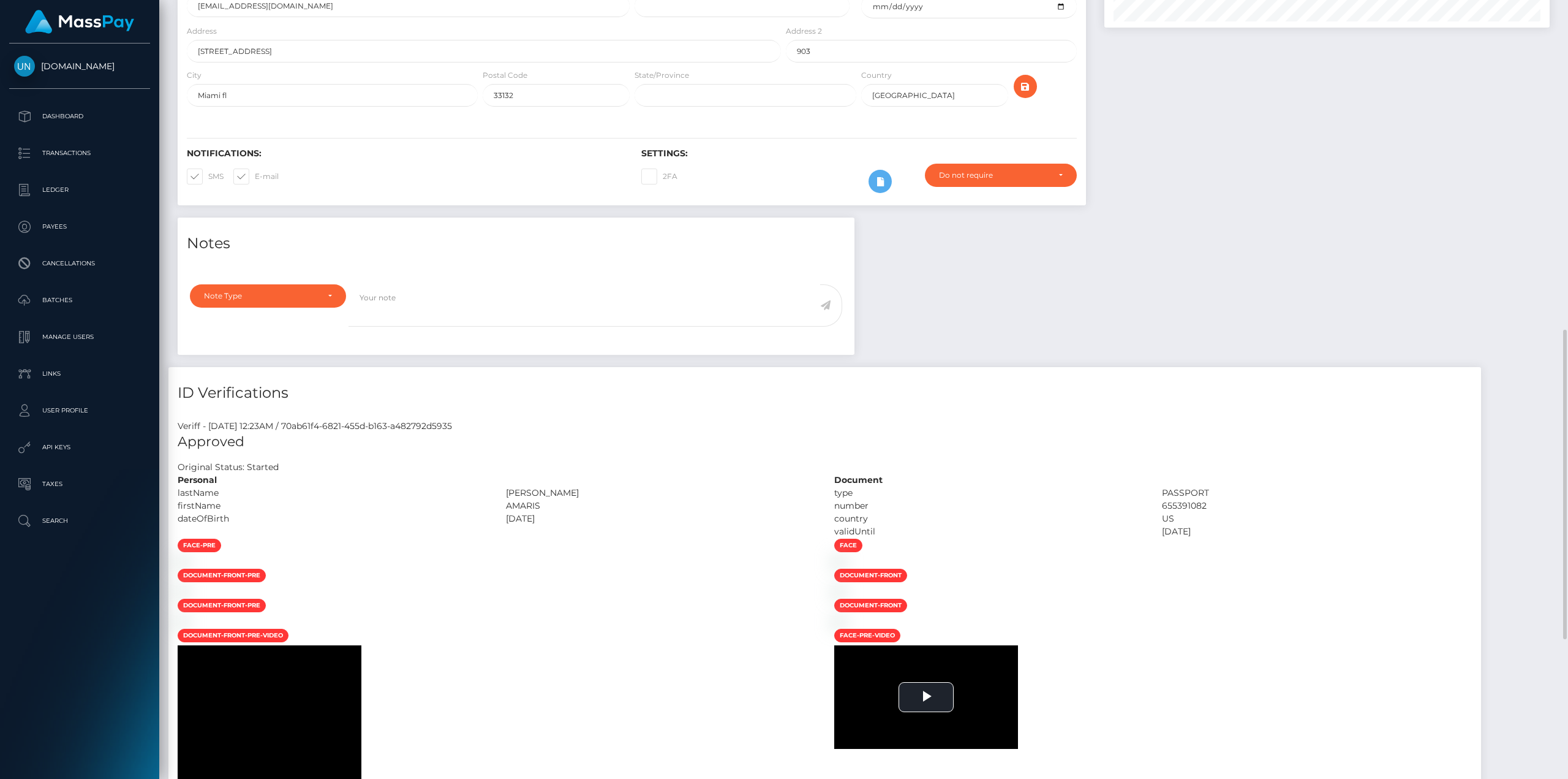
scroll to position [429, 0]
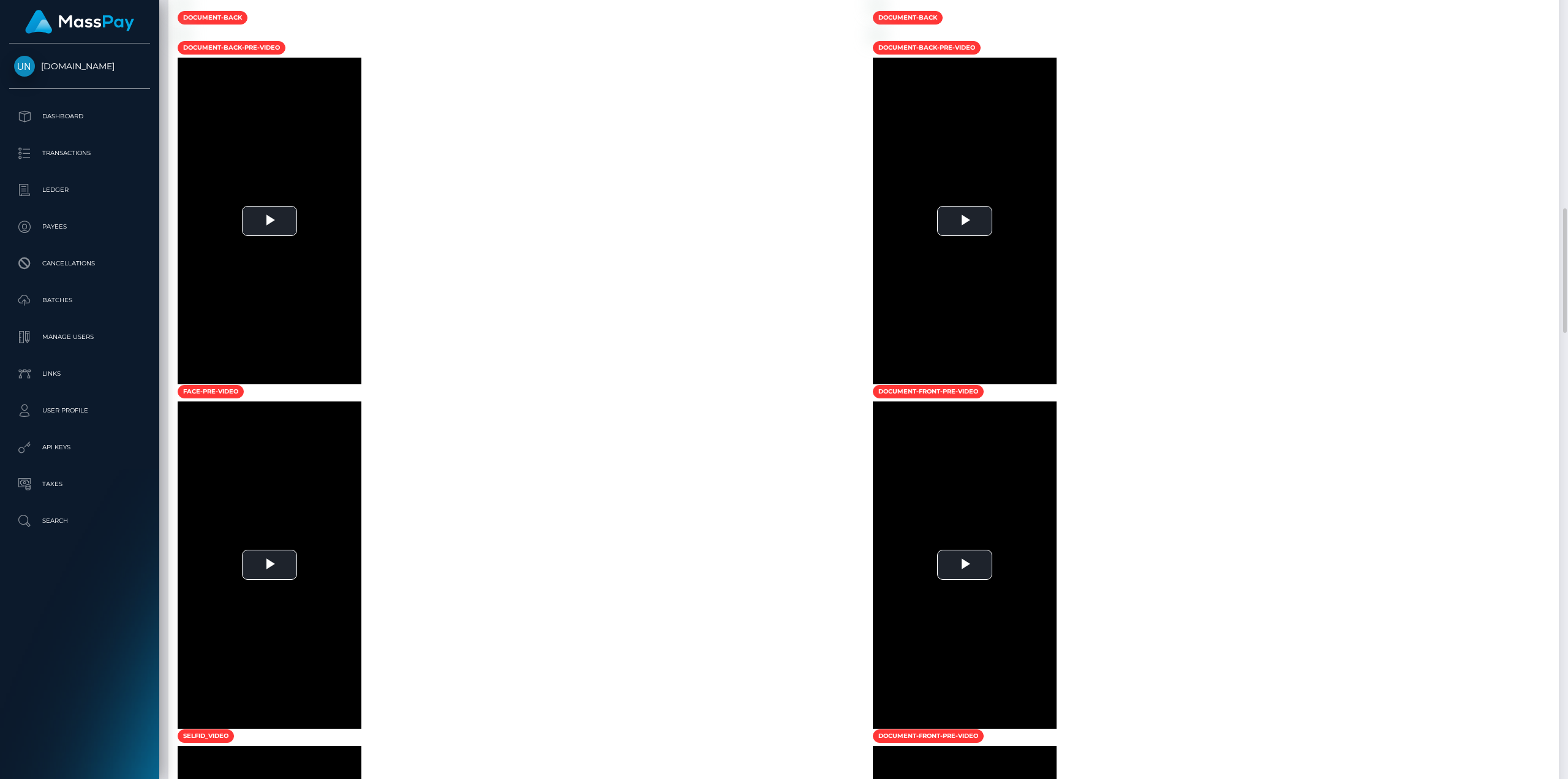
scroll to position [919, 0]
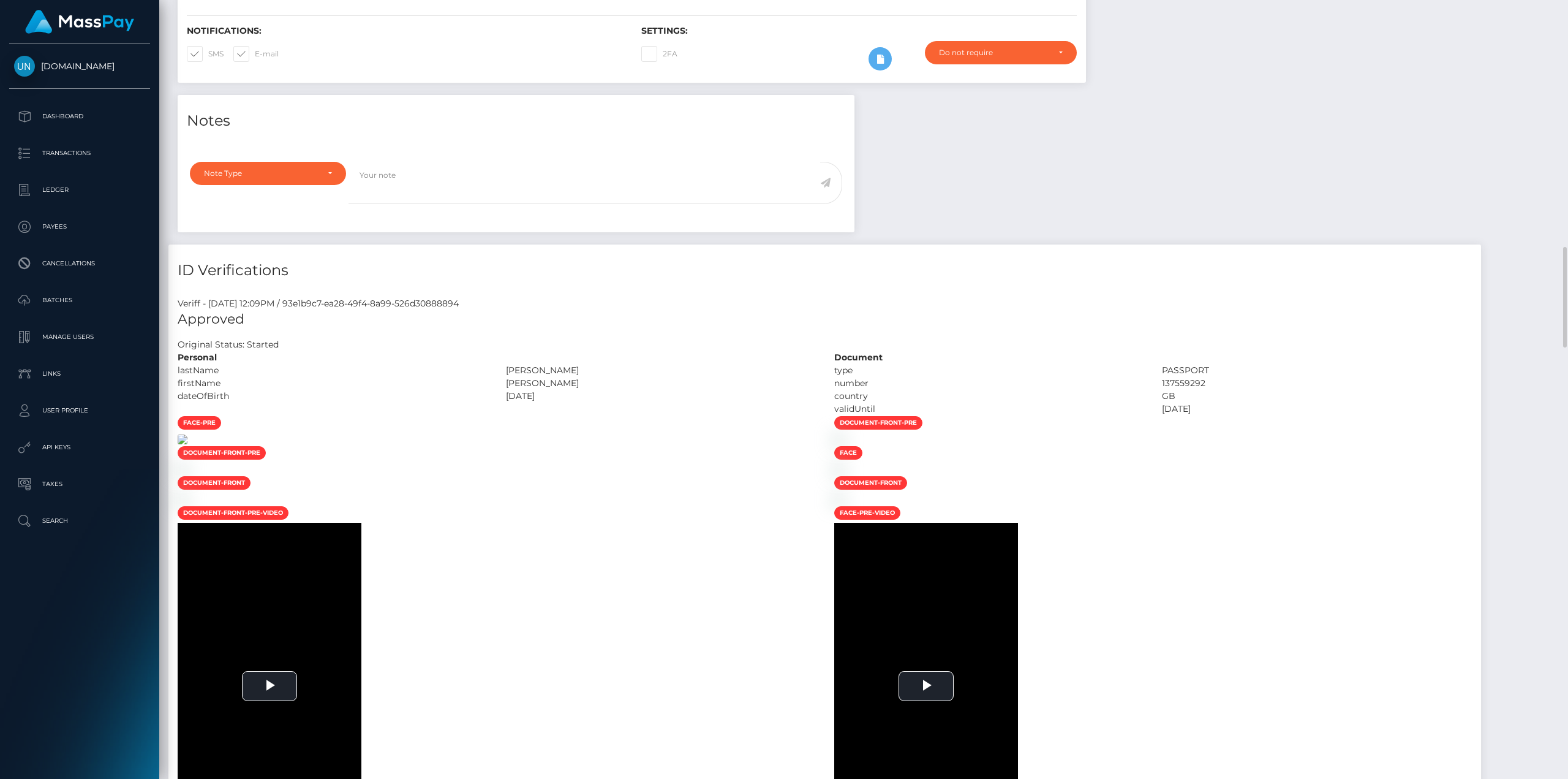
scroll to position [490, 0]
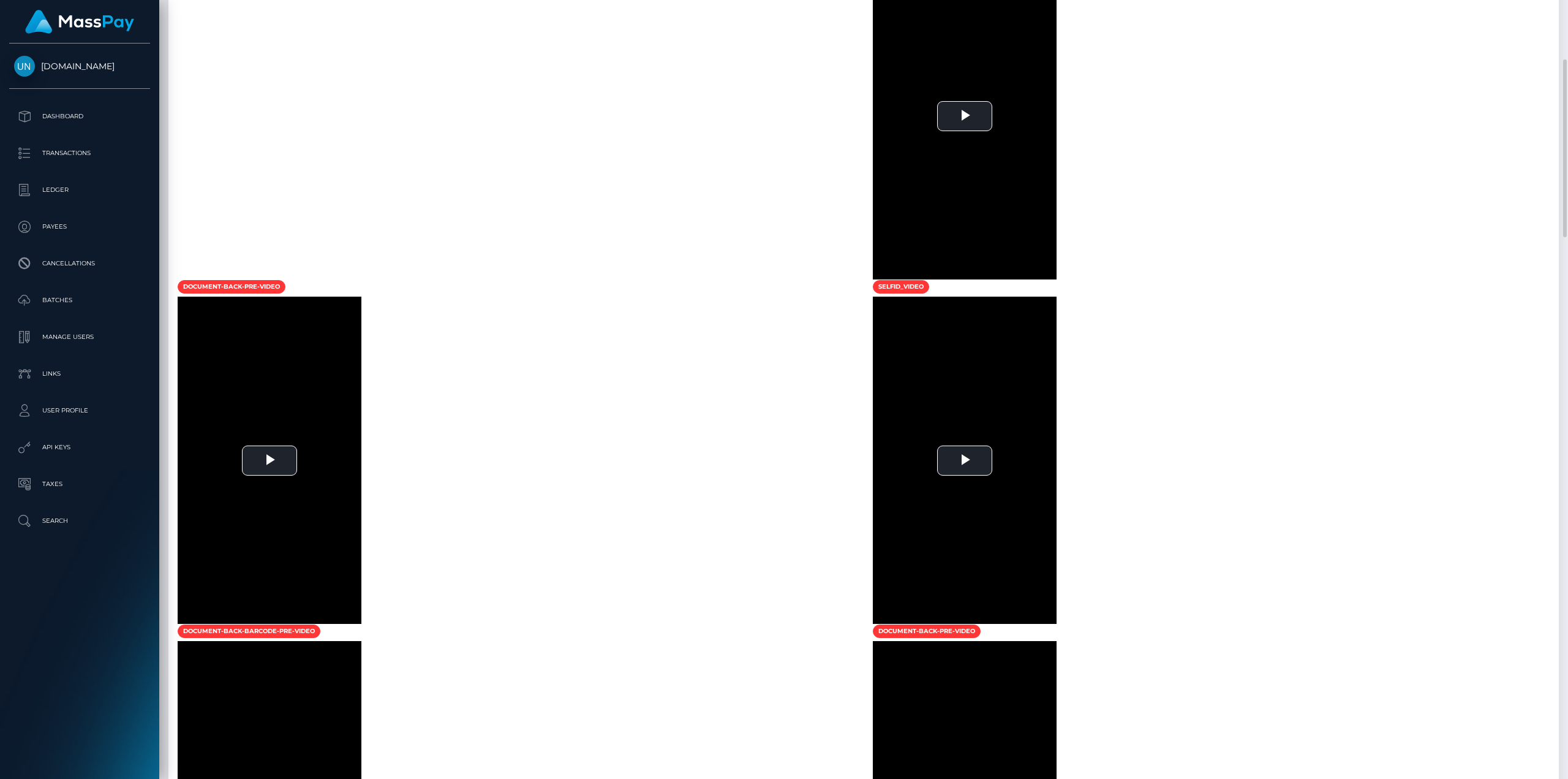
scroll to position [429, 0]
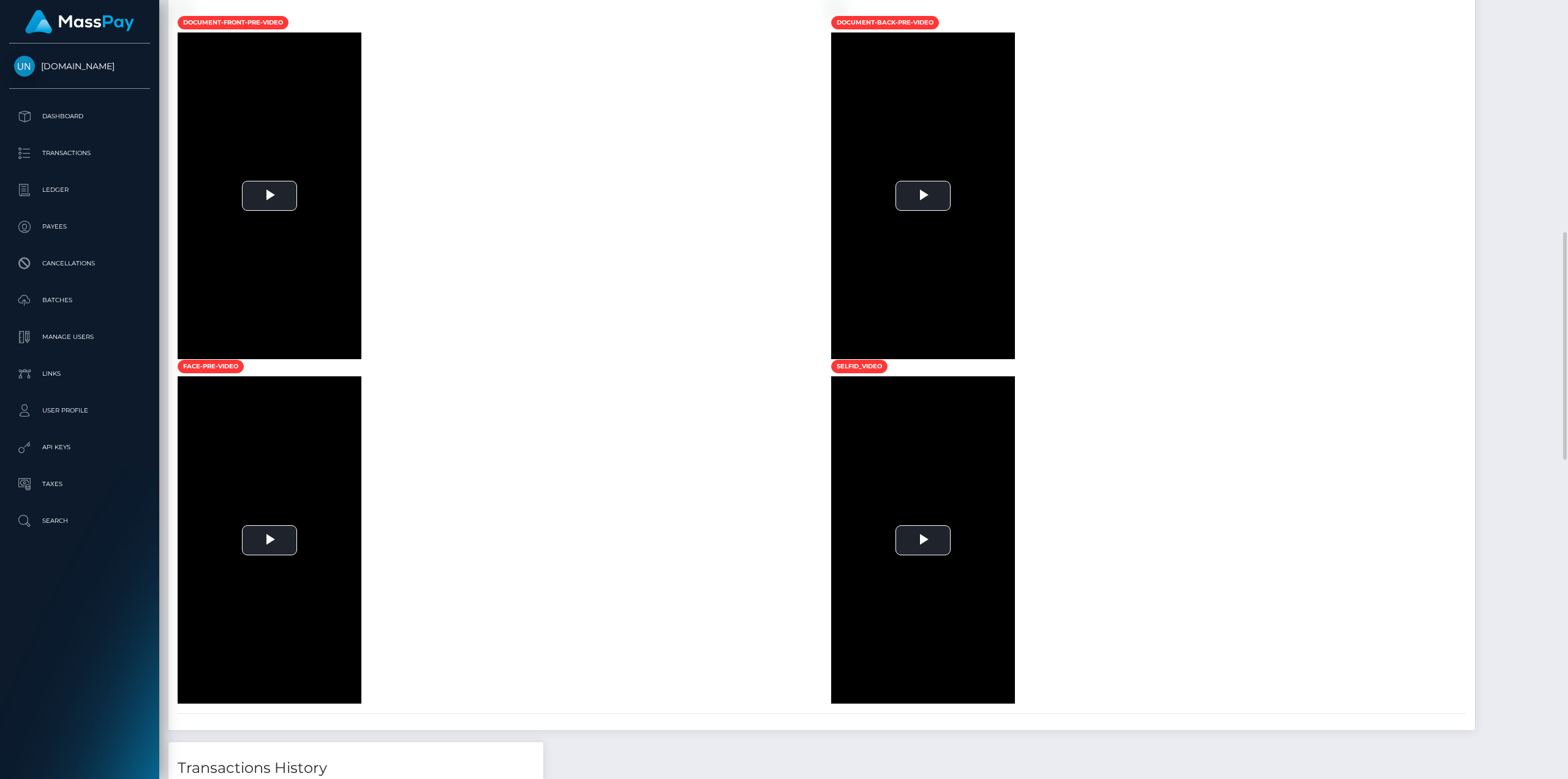
scroll to position [1164, 0]
